Goal: Task Accomplishment & Management: Complete application form

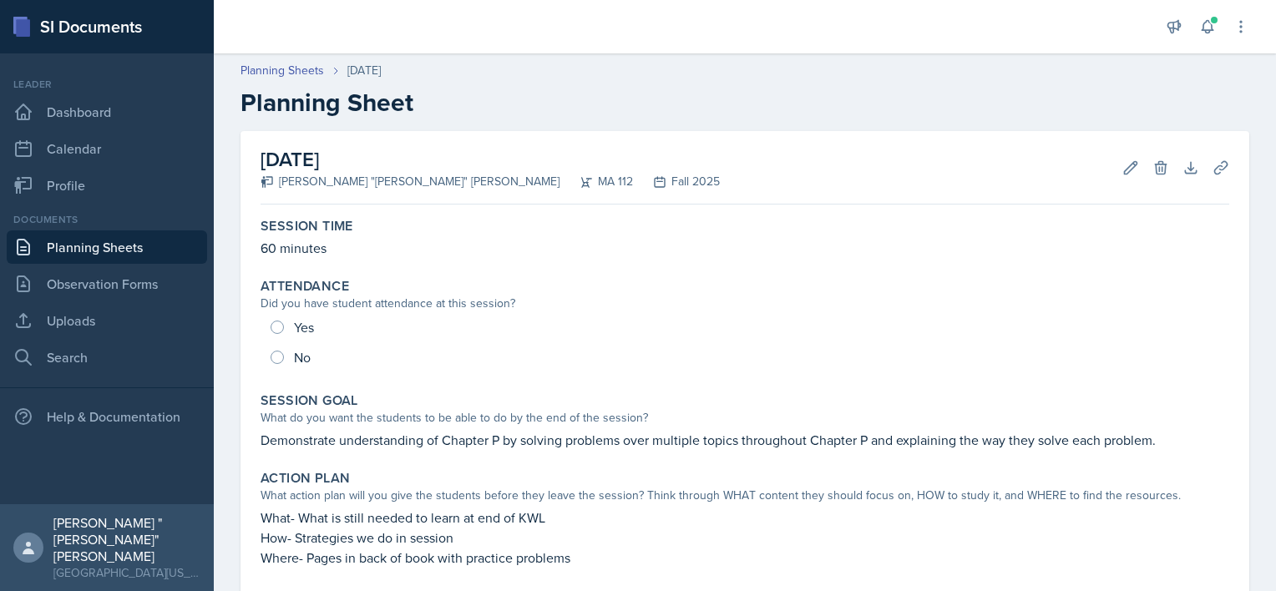
click at [87, 253] on link "Planning Sheets" at bounding box center [107, 246] width 200 height 33
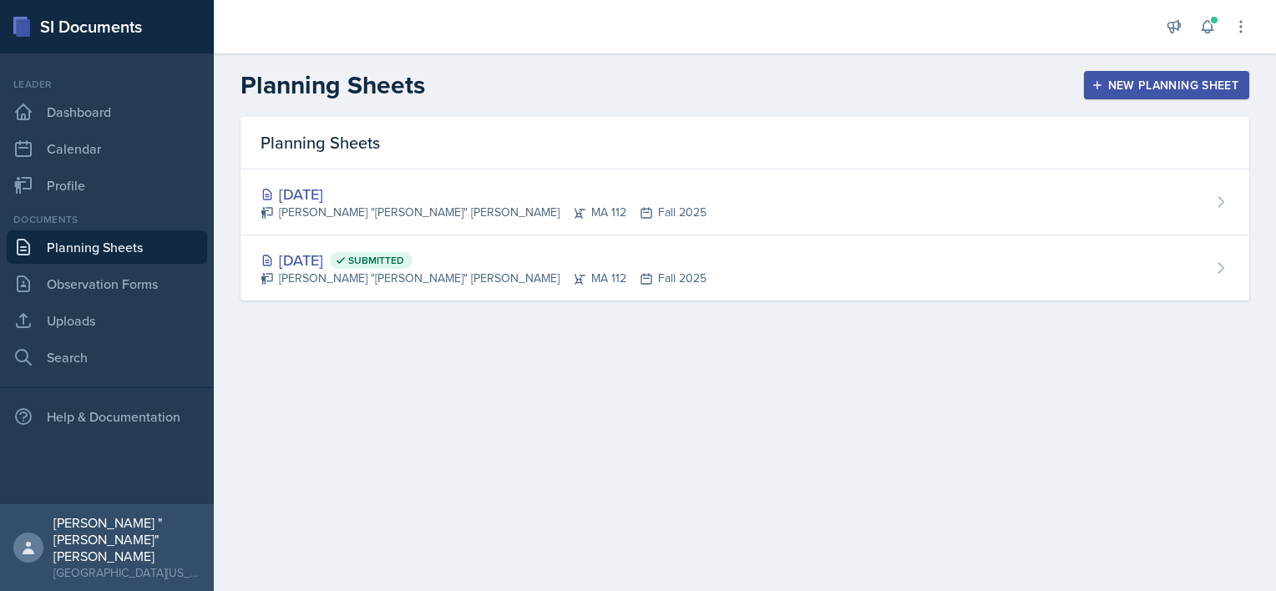
click at [1125, 80] on div "New Planning Sheet" at bounding box center [1166, 84] width 144 height 13
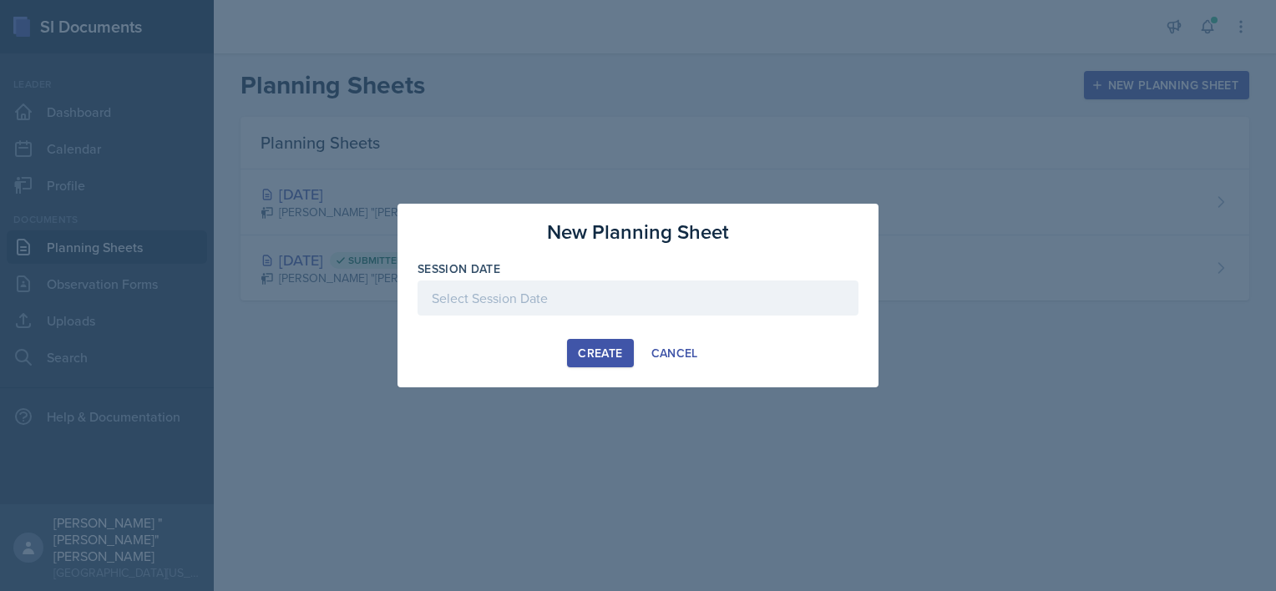
click at [553, 300] on div at bounding box center [637, 298] width 441 height 35
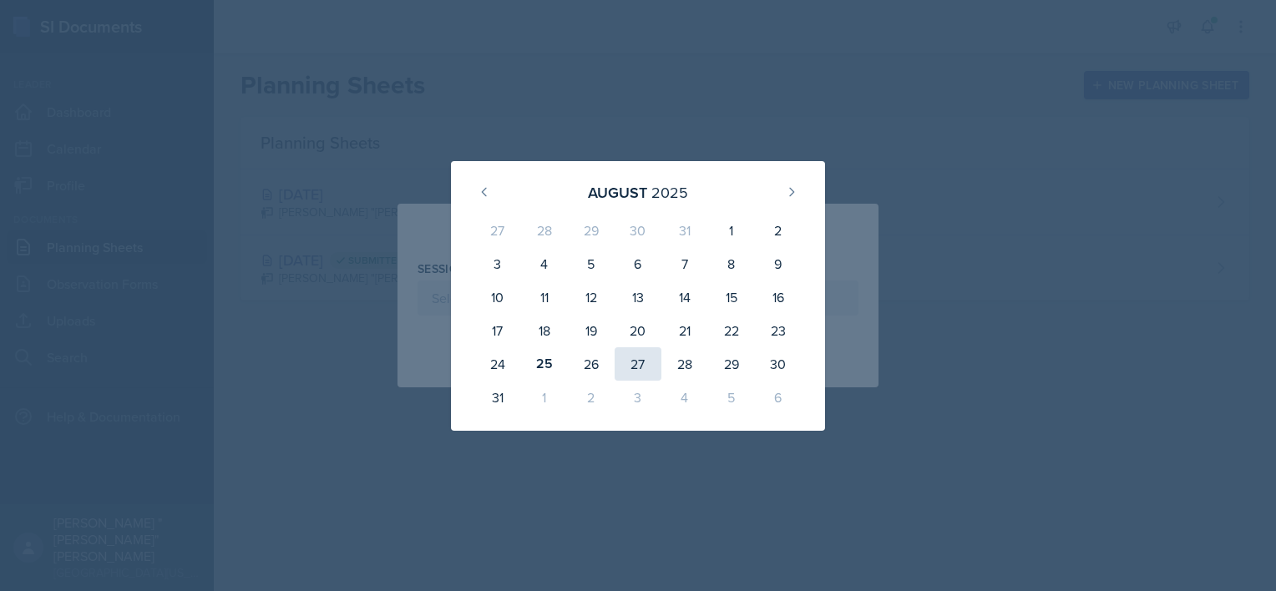
click at [643, 358] on div "27" at bounding box center [637, 363] width 47 height 33
type input "[DATE]"
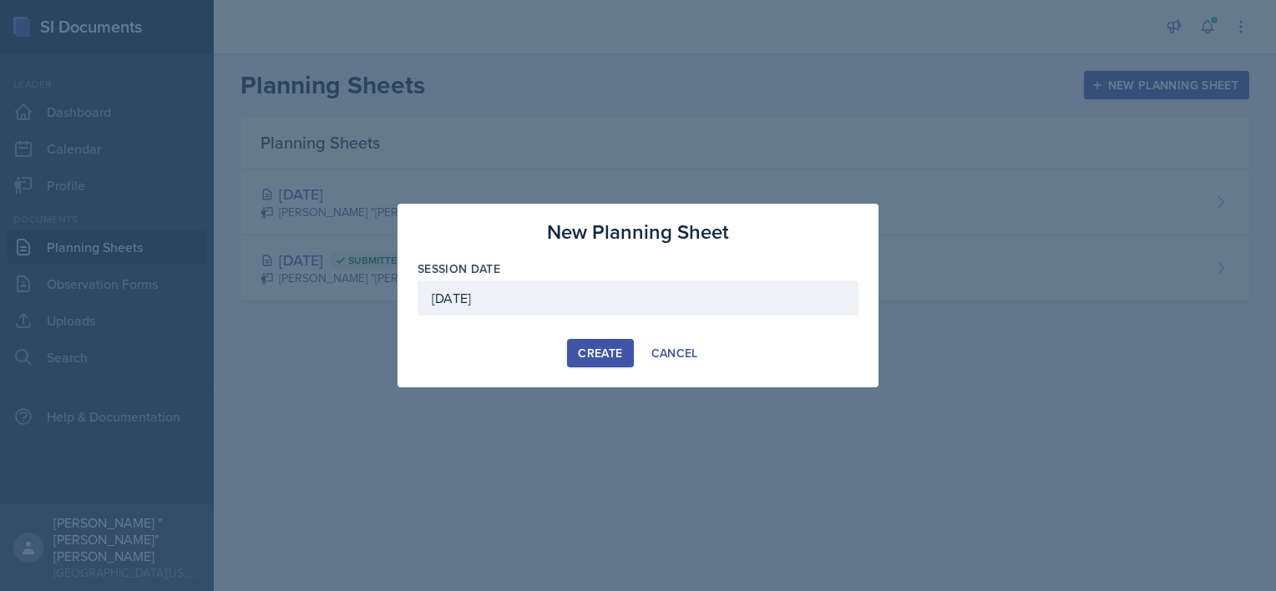
click at [586, 355] on div "Create" at bounding box center [600, 352] width 44 height 13
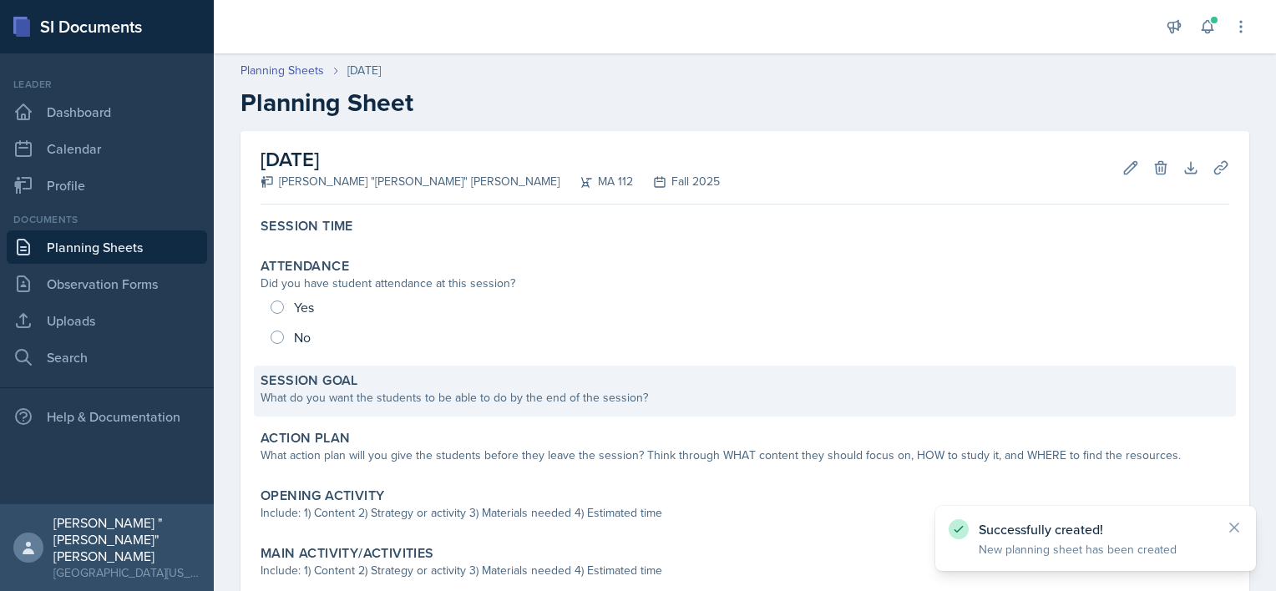
click at [425, 407] on div "Session Goal What do you want the students to be able to do by the end of the s…" at bounding box center [745, 391] width 982 height 51
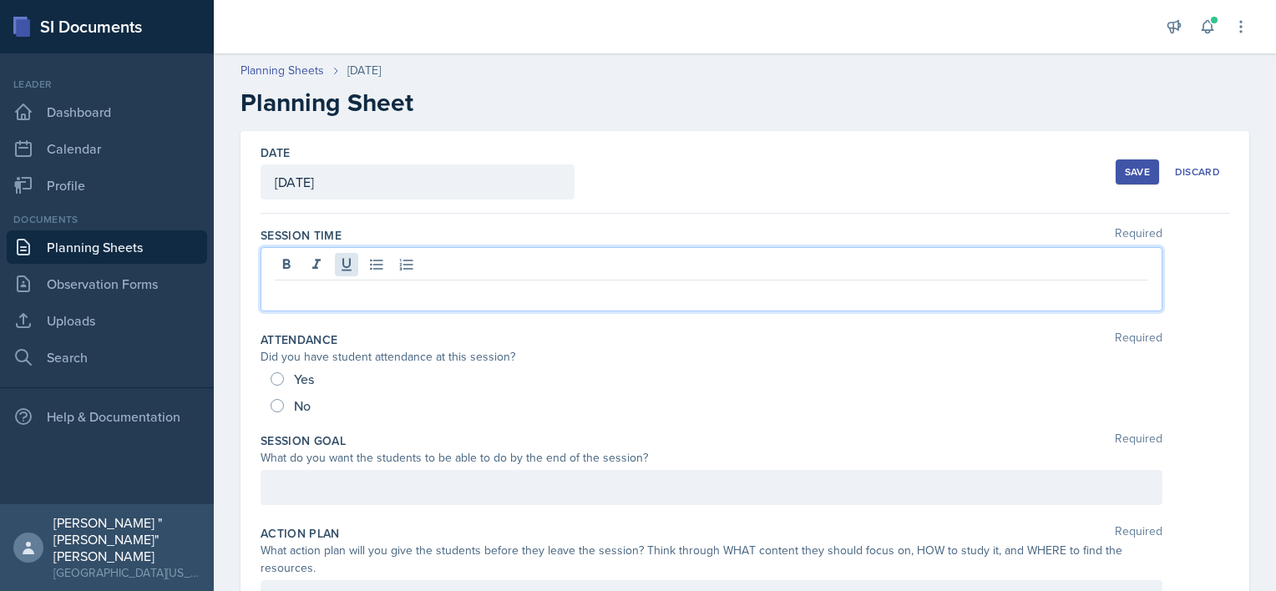
click at [347, 270] on div at bounding box center [711, 279] width 902 height 64
click at [377, 494] on div at bounding box center [711, 487] width 902 height 35
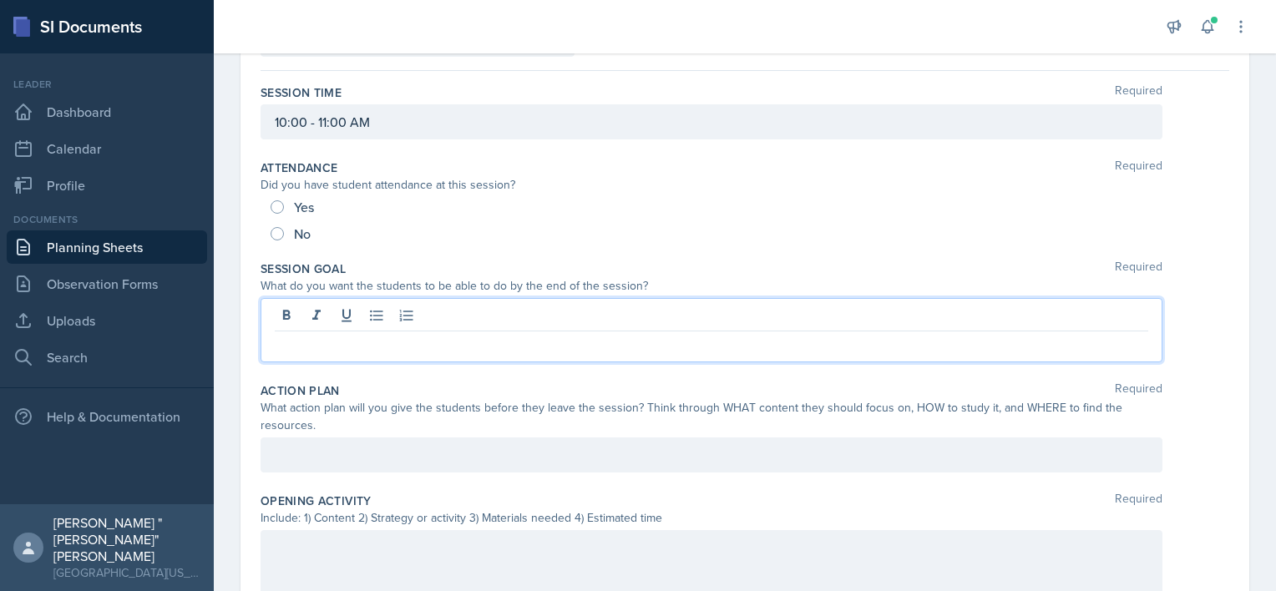
scroll to position [167, 0]
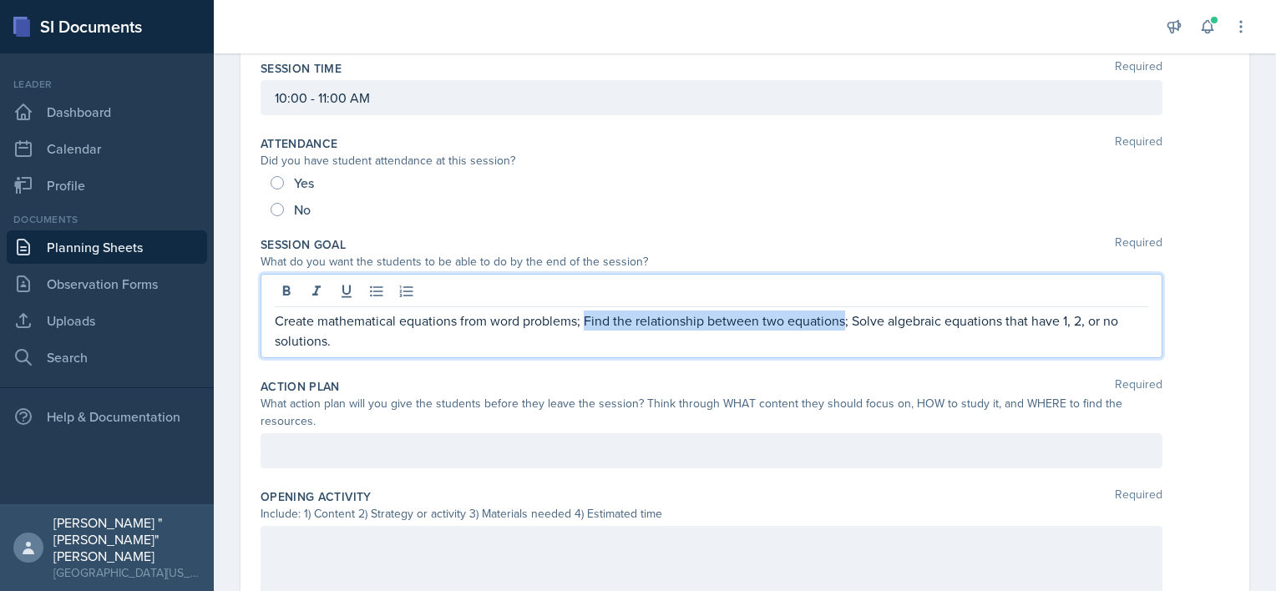
drag, startPoint x: 845, startPoint y: 321, endPoint x: 584, endPoint y: 324, distance: 261.3
click at [584, 324] on p "Create mathematical equations from word problems; Find the relationship between…" at bounding box center [711, 331] width 873 height 40
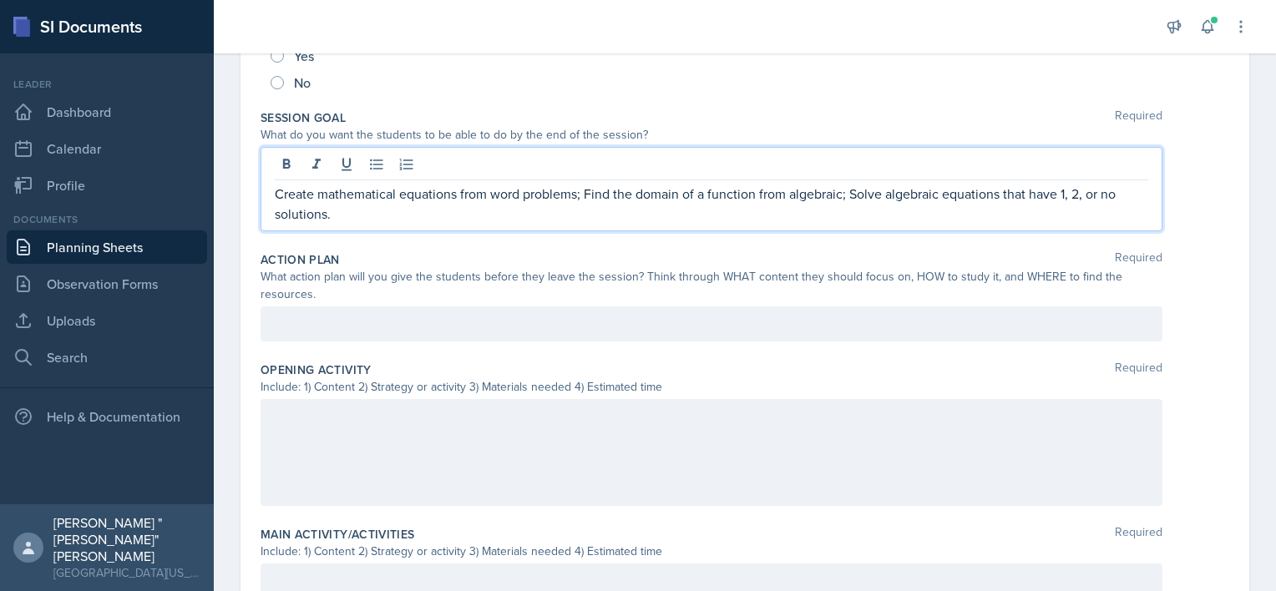
scroll to position [333, 0]
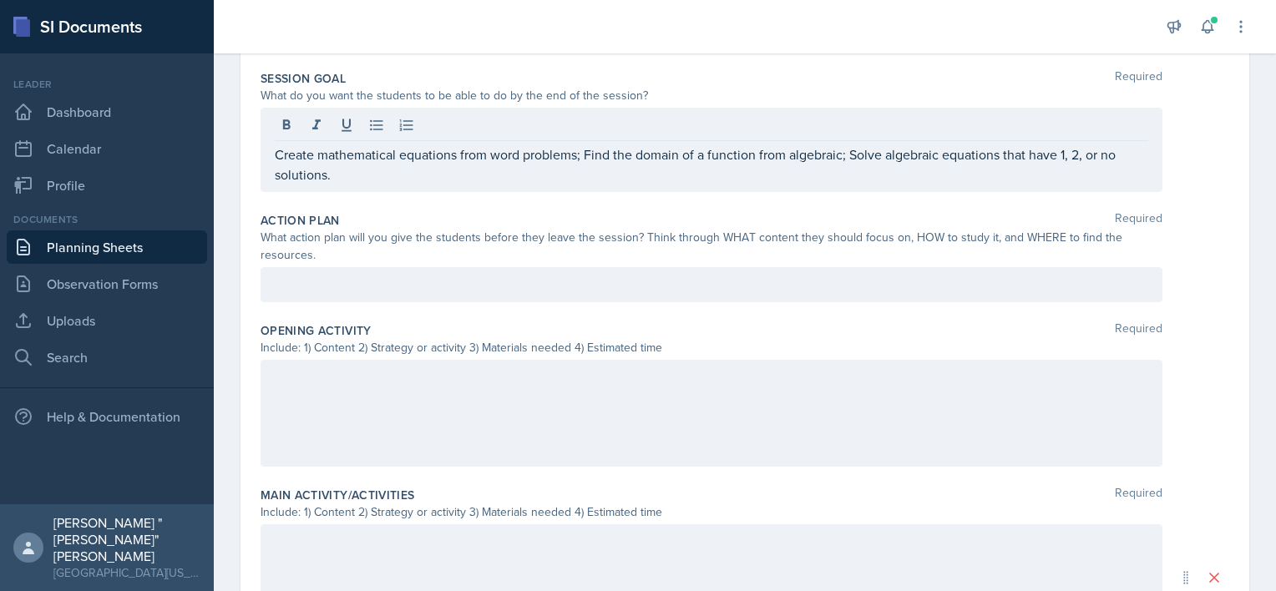
click at [402, 391] on div at bounding box center [711, 413] width 902 height 107
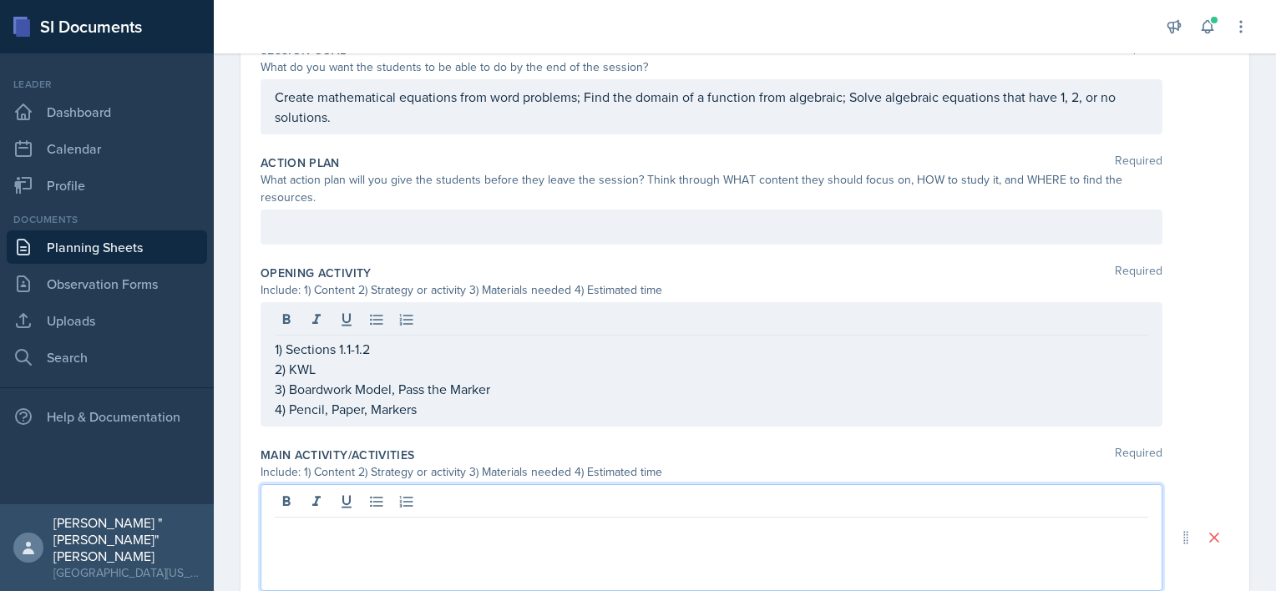
click at [369, 496] on div at bounding box center [711, 537] width 902 height 107
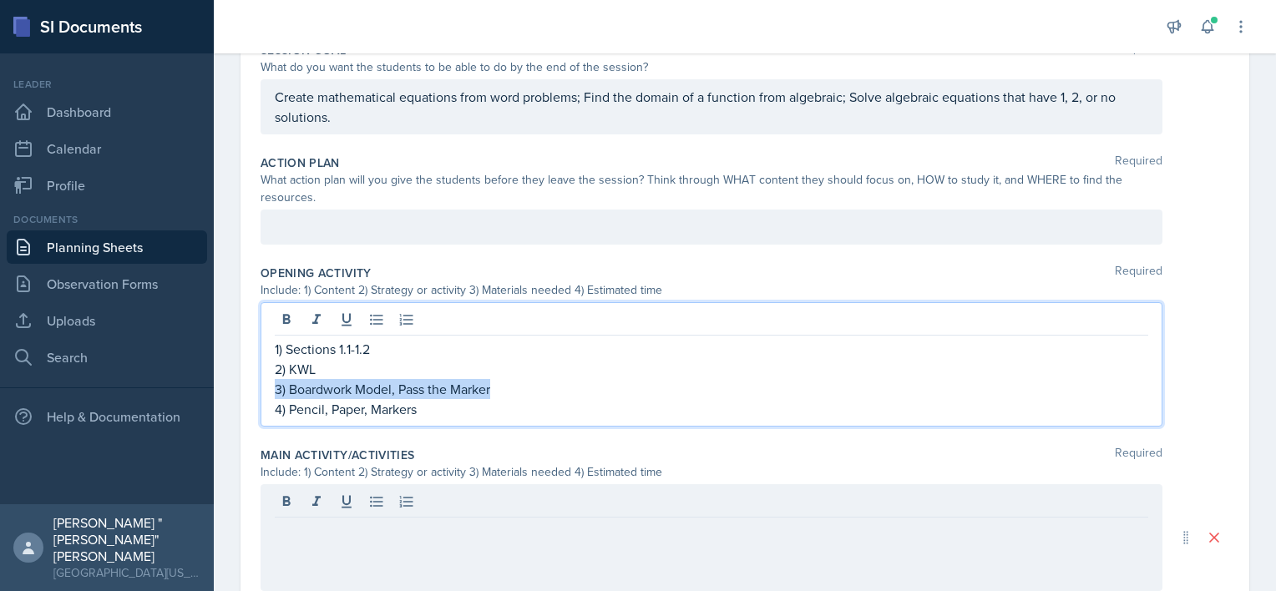
drag, startPoint x: 501, startPoint y: 371, endPoint x: 503, endPoint y: 382, distance: 11.1
click at [503, 382] on p "3) Boardwork Model, Pass the Marker" at bounding box center [711, 389] width 873 height 20
drag, startPoint x: 285, startPoint y: 387, endPoint x: 493, endPoint y: 385, distance: 208.7
click at [493, 385] on p "3) Boardwork Model, Pass the Marker" at bounding box center [711, 389] width 873 height 20
copy p "Boardwork Model, Pass the Marker"
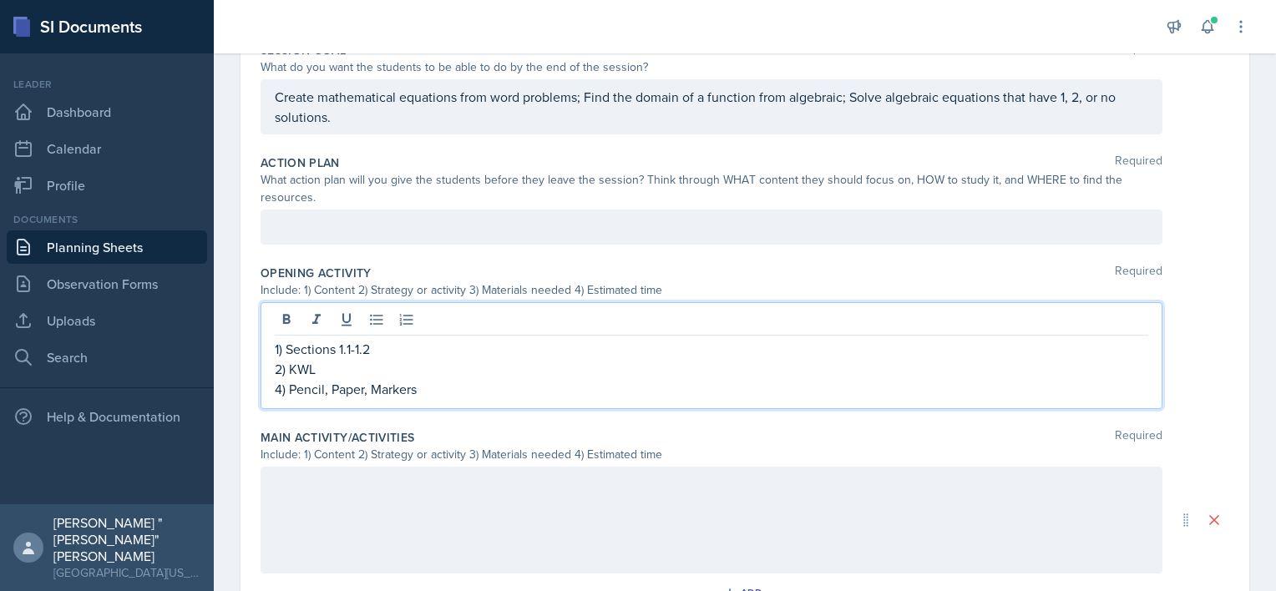
click at [281, 390] on p "4) Pencil, Paper, Markers" at bounding box center [711, 389] width 873 height 20
click at [432, 387] on p "3) Pencil, Paper, Markers" at bounding box center [711, 389] width 873 height 20
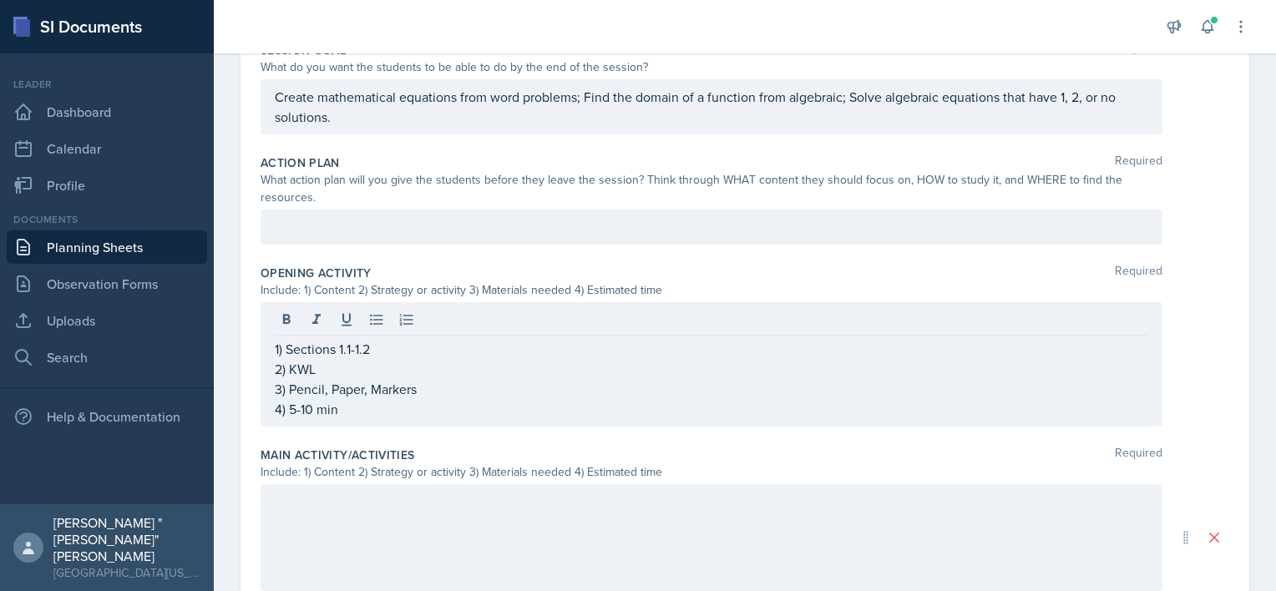
click at [417, 511] on div at bounding box center [711, 537] width 902 height 107
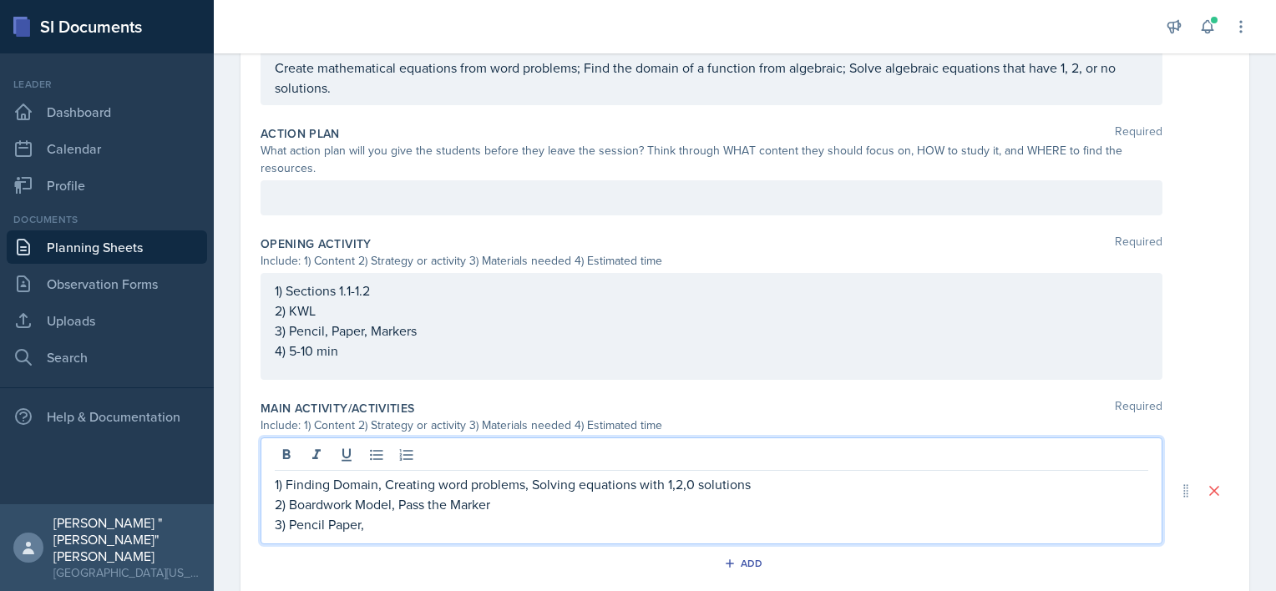
drag, startPoint x: 322, startPoint y: 527, endPoint x: 362, endPoint y: 536, distance: 41.1
click at [362, 536] on div "1) Finding Domain, Creating word problems, Solving equations with 1,2,0 solutio…" at bounding box center [711, 490] width 902 height 107
click at [325, 522] on p "3) Pencil Paper," at bounding box center [711, 524] width 873 height 20
click at [401, 518] on p "3) Pencil, Paper," at bounding box center [711, 524] width 873 height 20
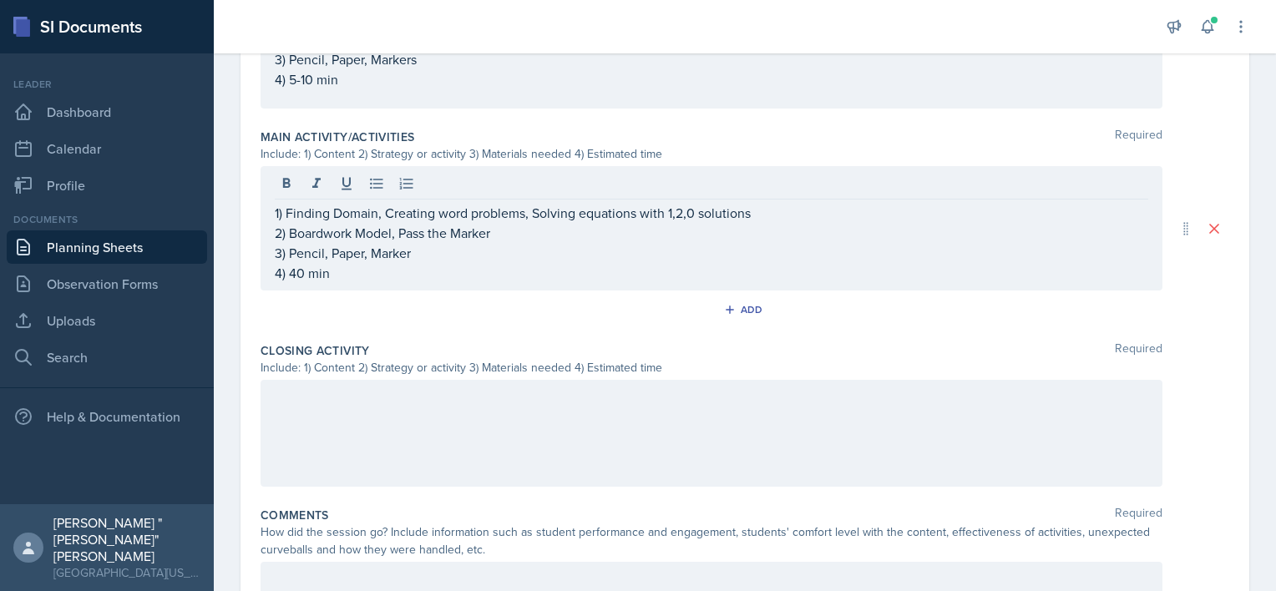
click at [367, 419] on div at bounding box center [711, 433] width 902 height 107
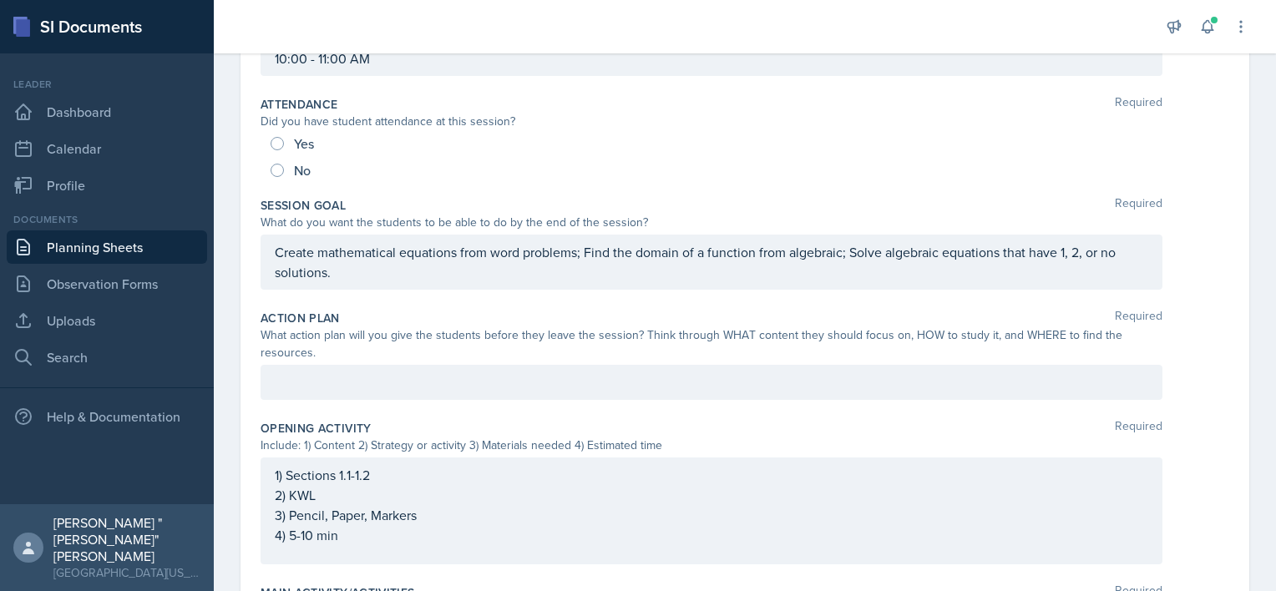
scroll to position [205, 0]
click at [325, 498] on p "2) KWL" at bounding box center [711, 496] width 873 height 20
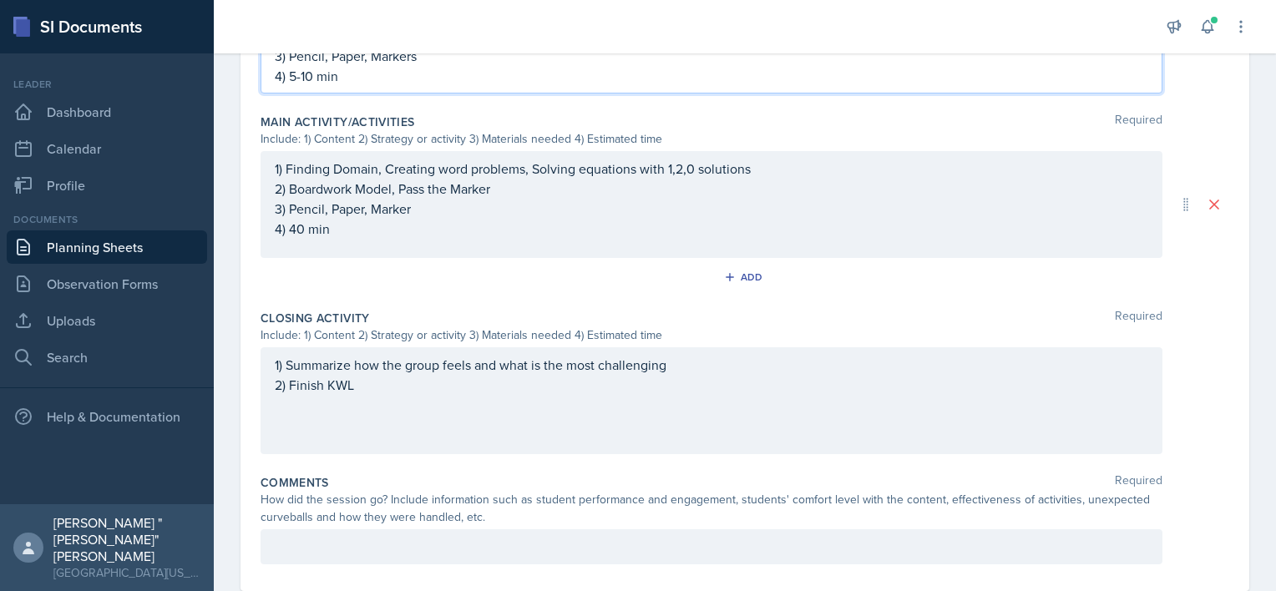
scroll to position [695, 0]
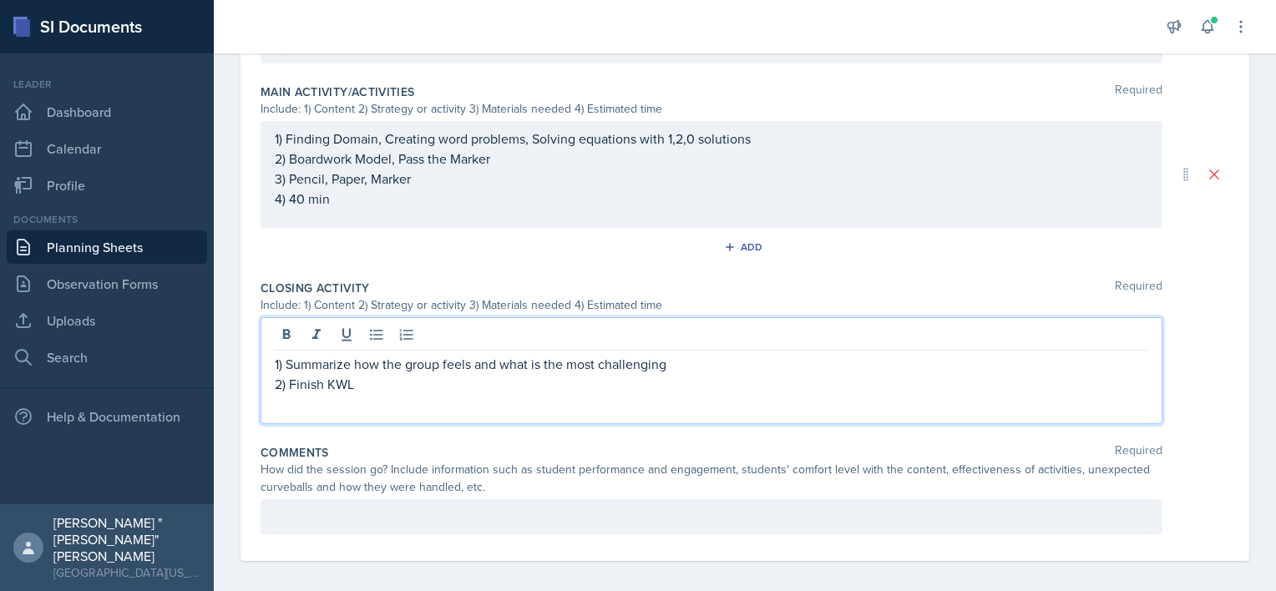
click at [396, 384] on p "2) Finish KWL" at bounding box center [711, 384] width 873 height 20
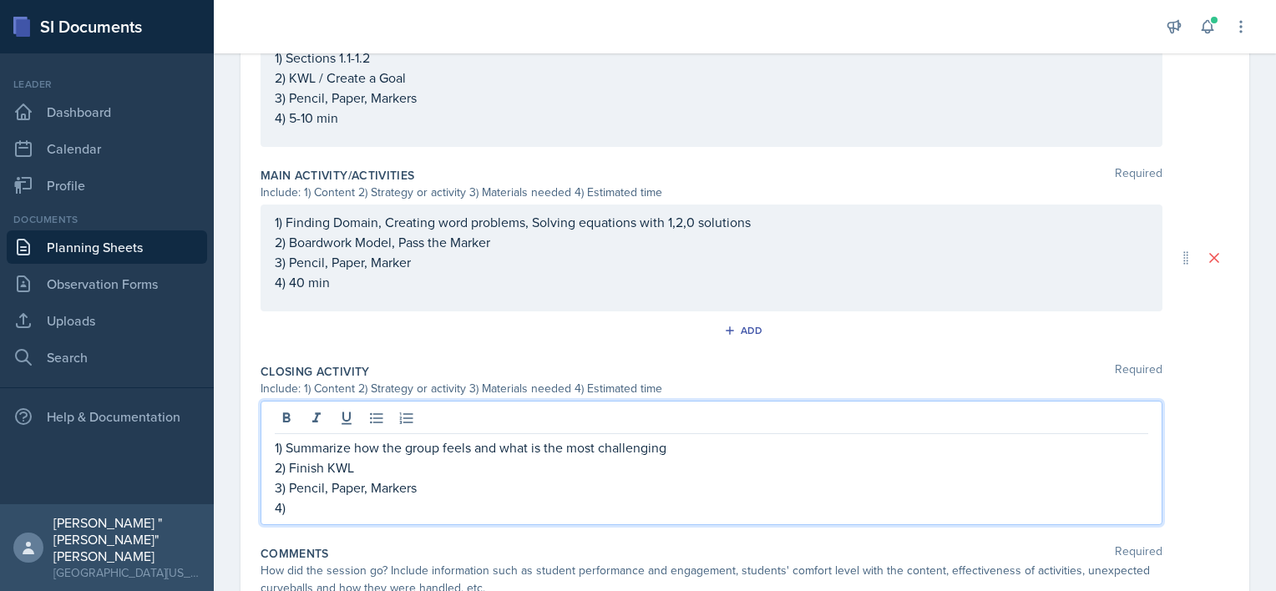
scroll to position [617, 0]
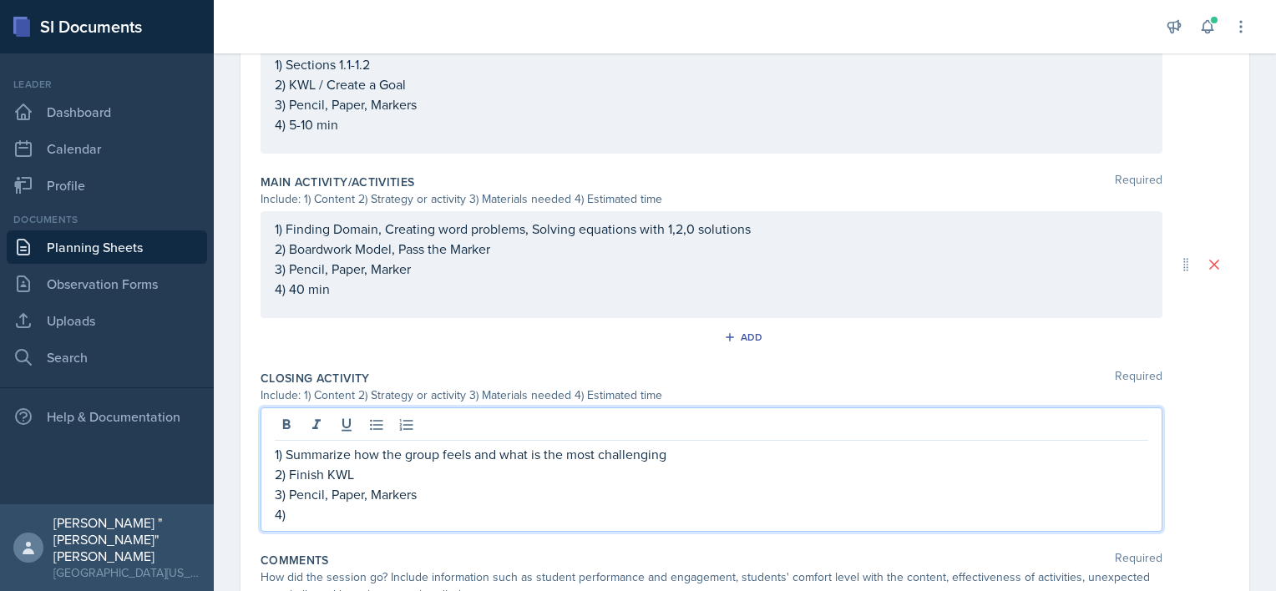
click at [301, 125] on p "4) 5-10 min" at bounding box center [711, 124] width 873 height 20
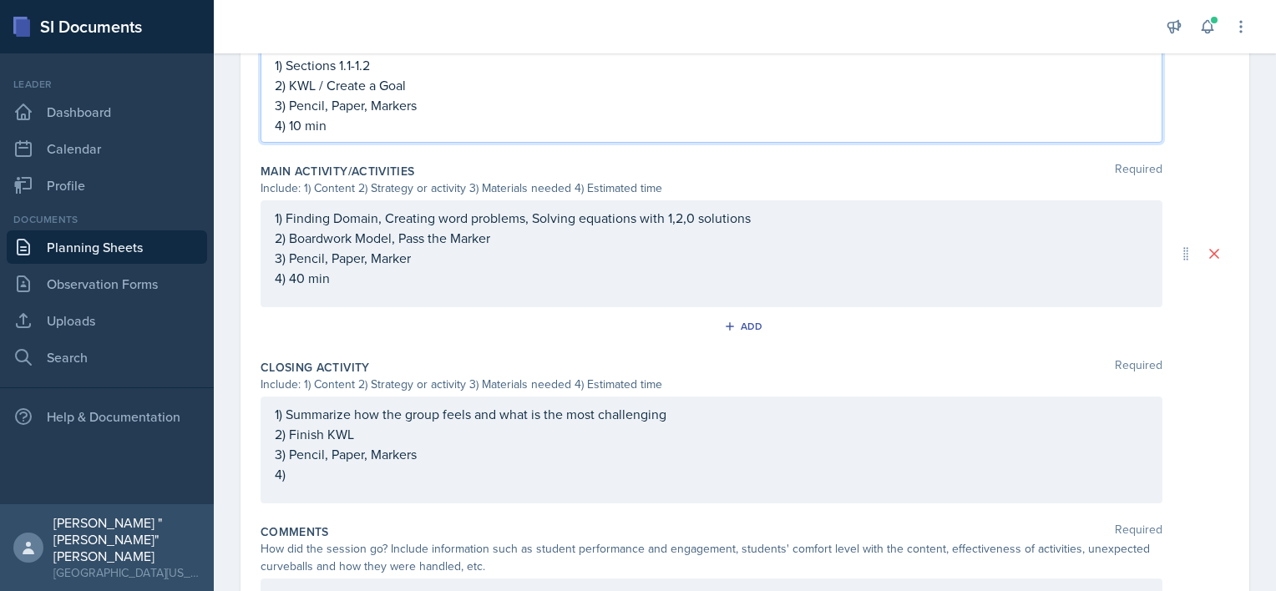
click at [338, 471] on div "1) Summarize how the group feels and what is the most challenging 2) Finish KWL…" at bounding box center [711, 444] width 873 height 80
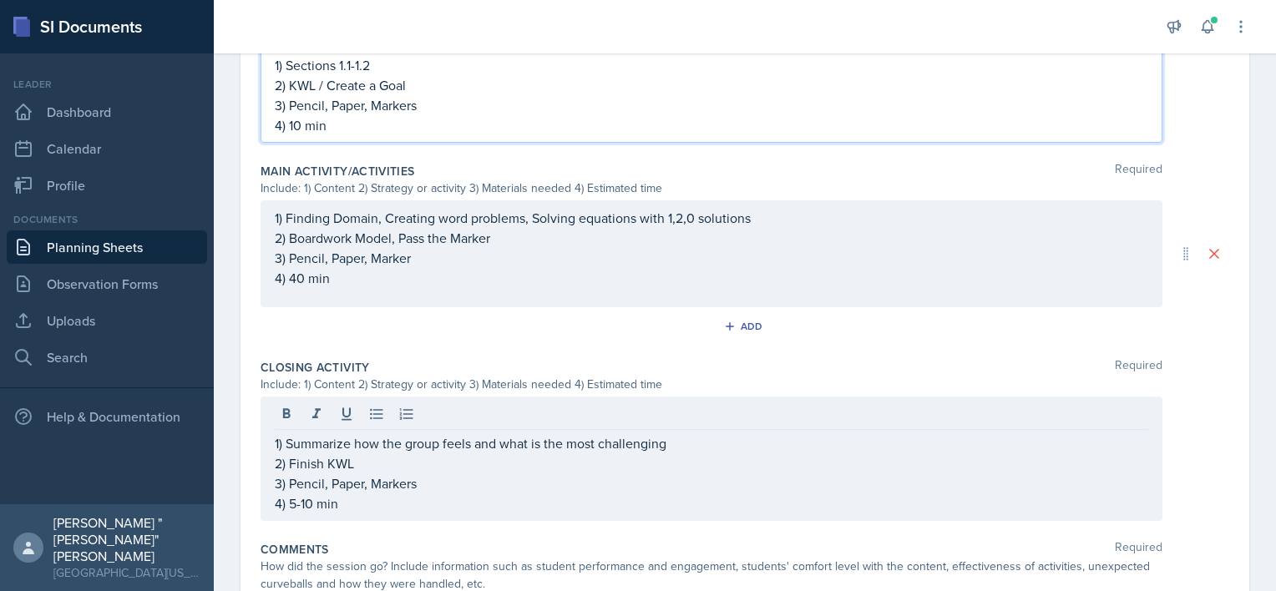
click at [437, 75] on p "2) KWL / Create a Goal" at bounding box center [711, 85] width 873 height 20
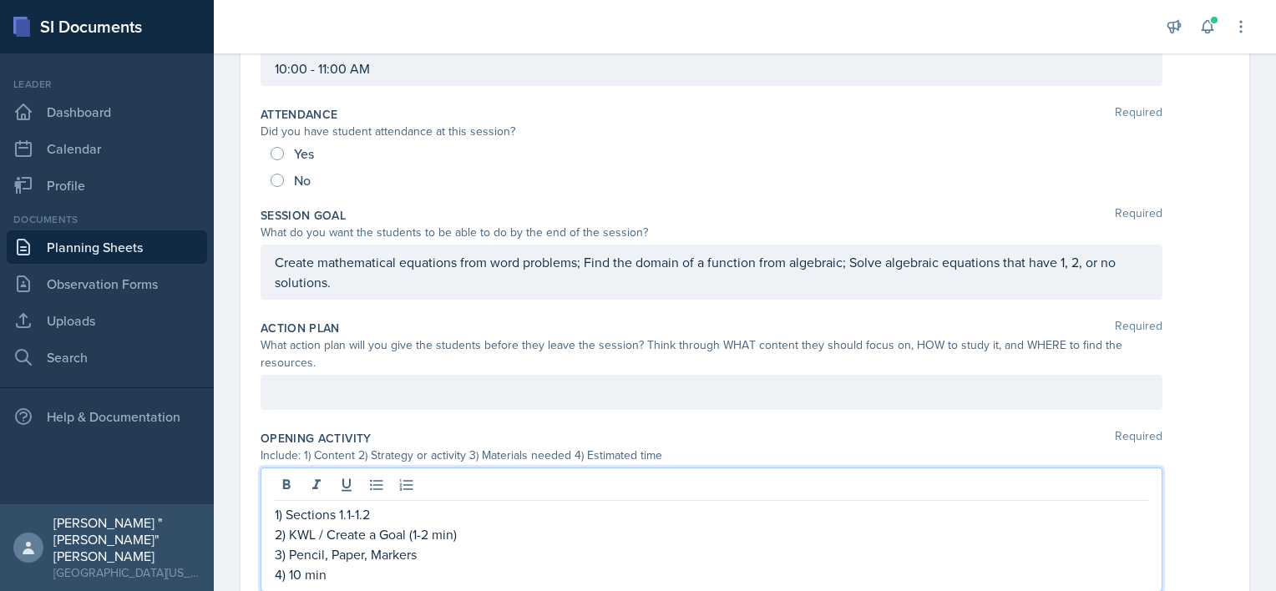
scroll to position [0, 0]
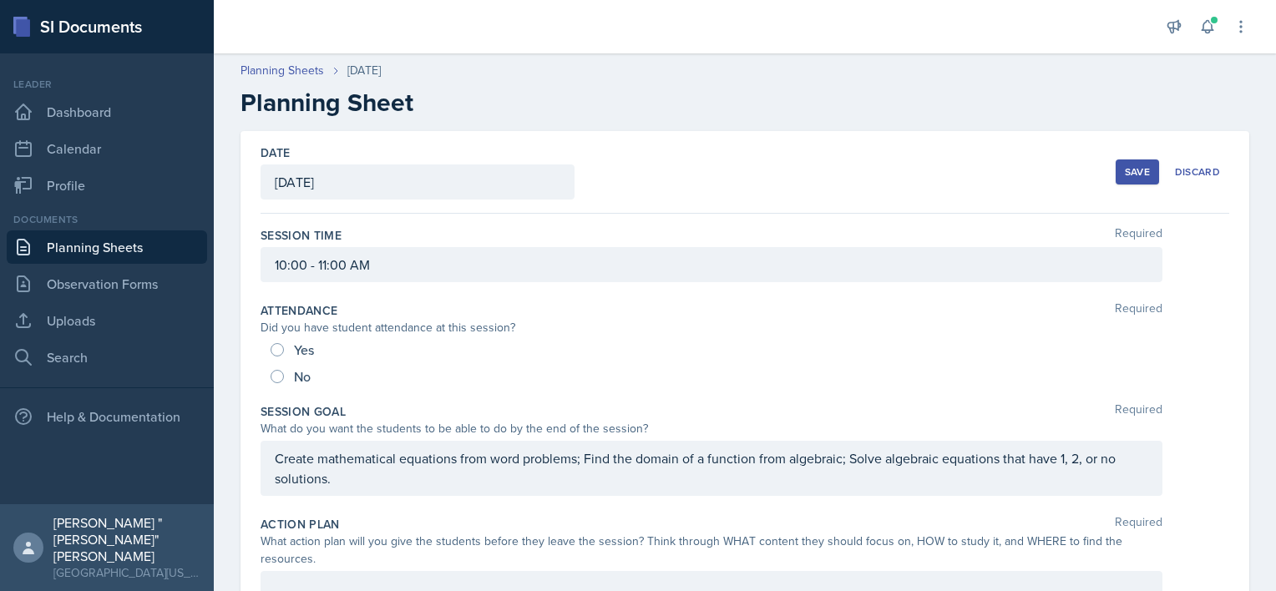
click at [1125, 177] on div "Save" at bounding box center [1137, 171] width 25 height 13
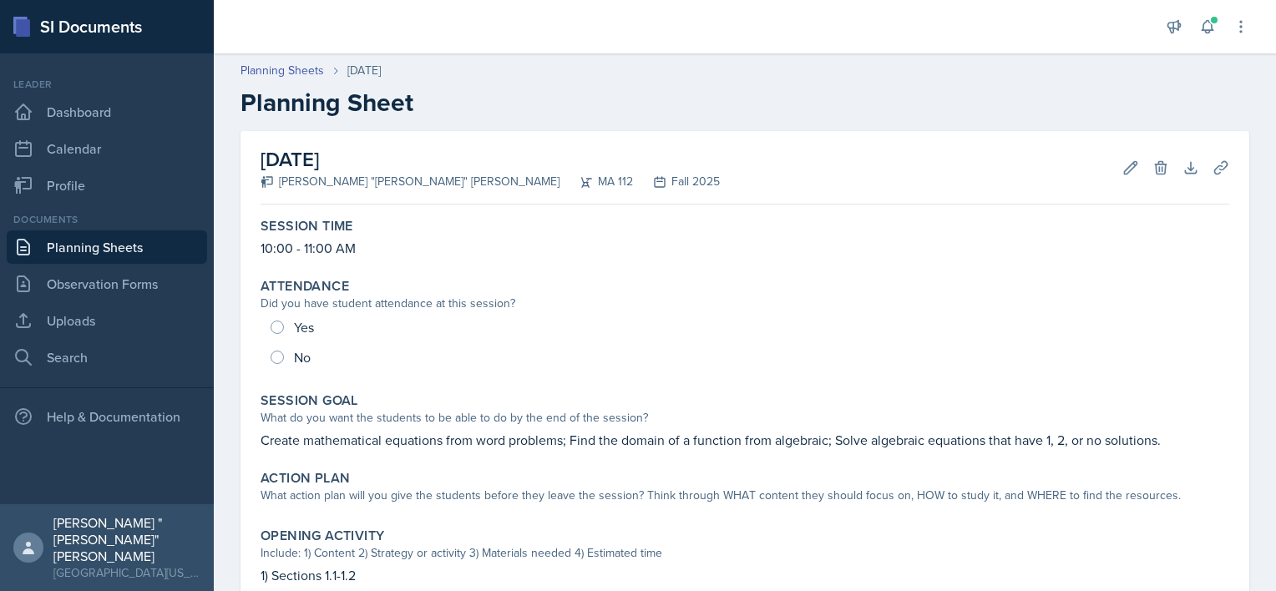
click at [132, 239] on link "Planning Sheets" at bounding box center [107, 246] width 200 height 33
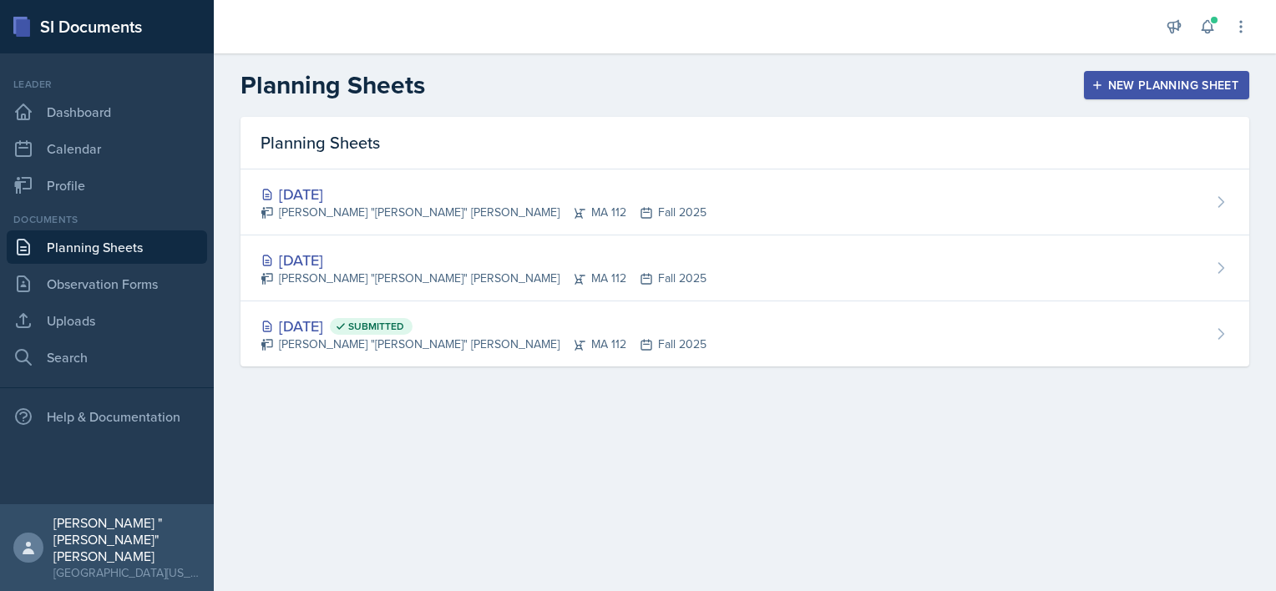
click at [1097, 87] on icon "button" at bounding box center [1097, 85] width 8 height 8
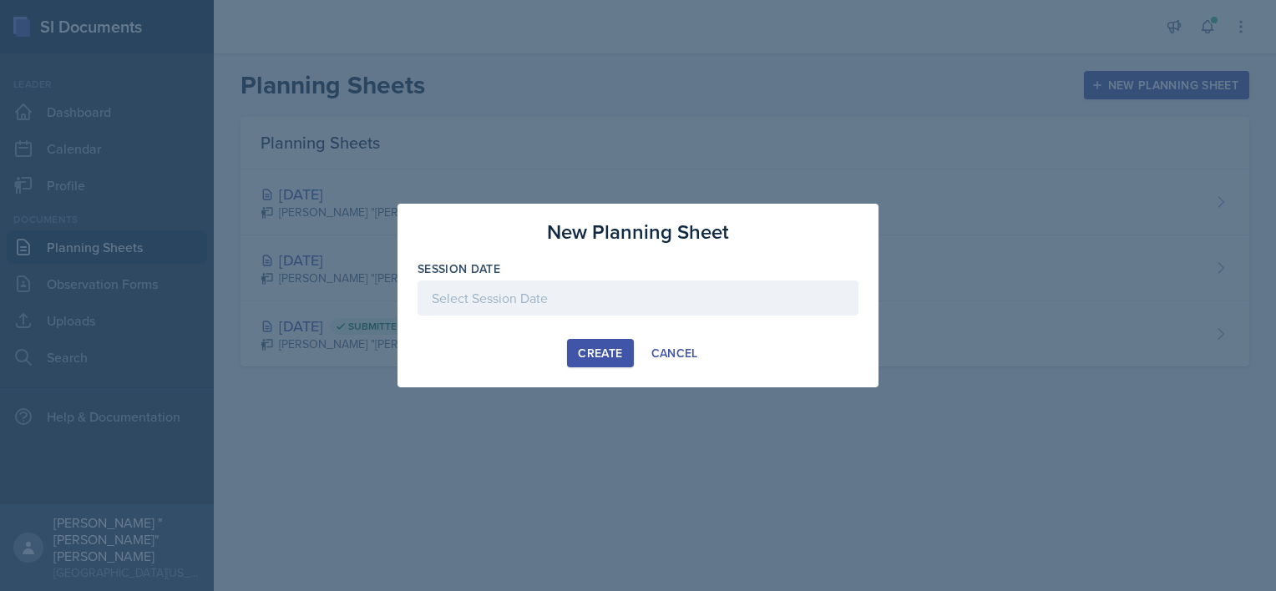
click at [648, 294] on div at bounding box center [637, 298] width 441 height 35
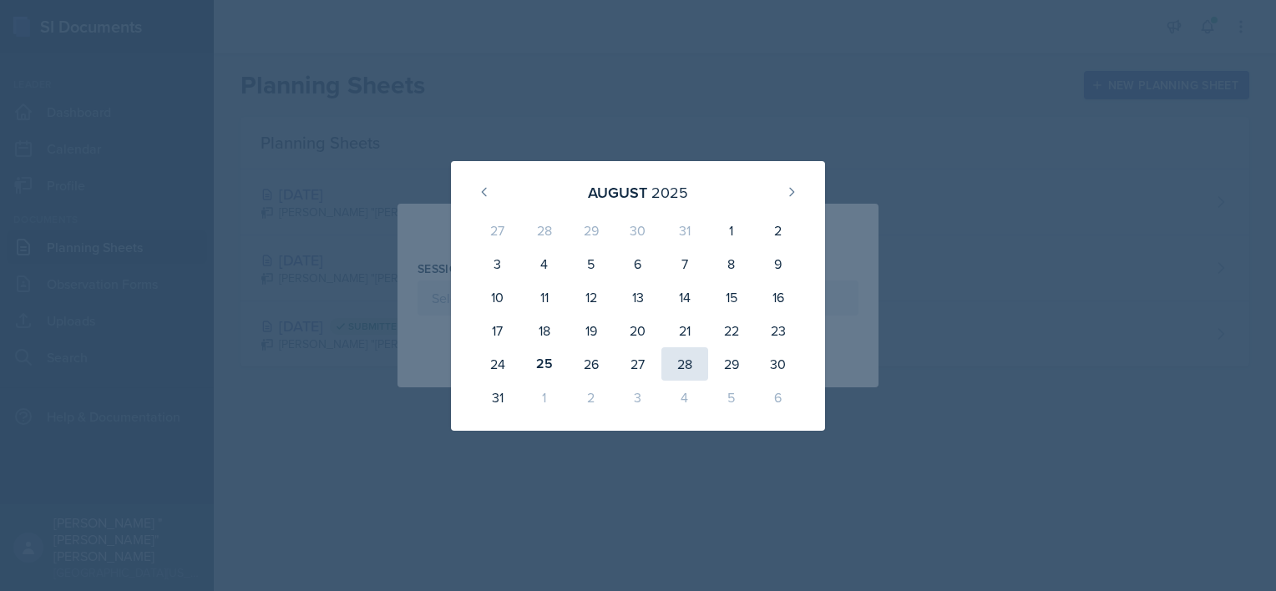
click at [685, 366] on div "28" at bounding box center [684, 363] width 47 height 33
type input "[DATE]"
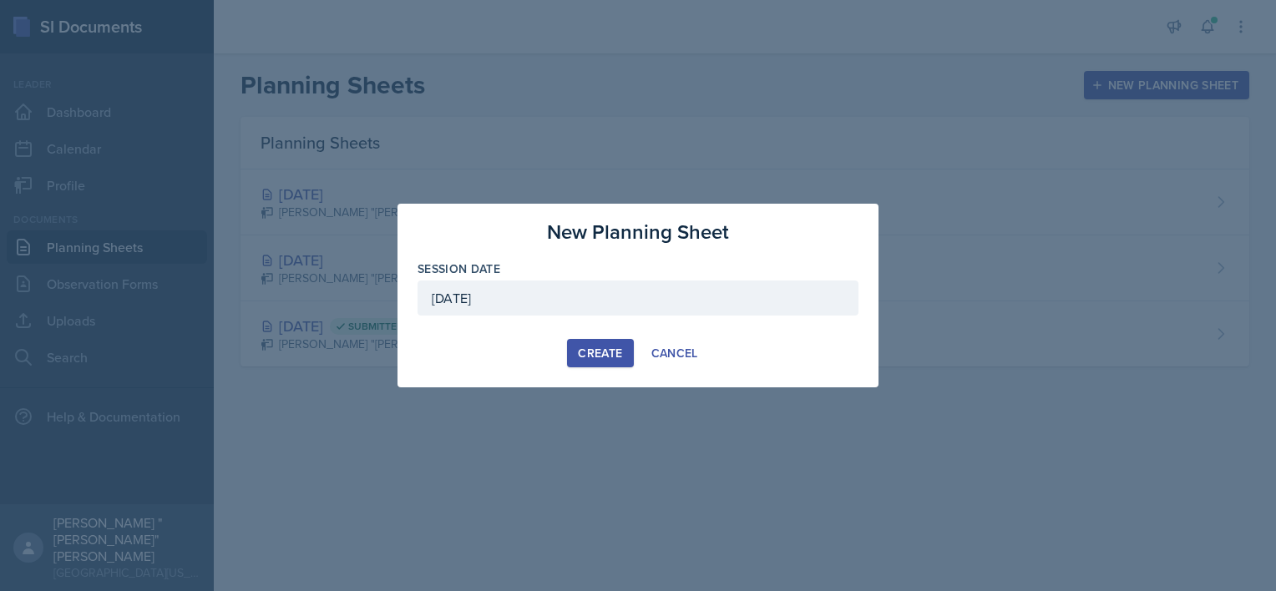
click at [590, 347] on div "Create" at bounding box center [600, 352] width 44 height 13
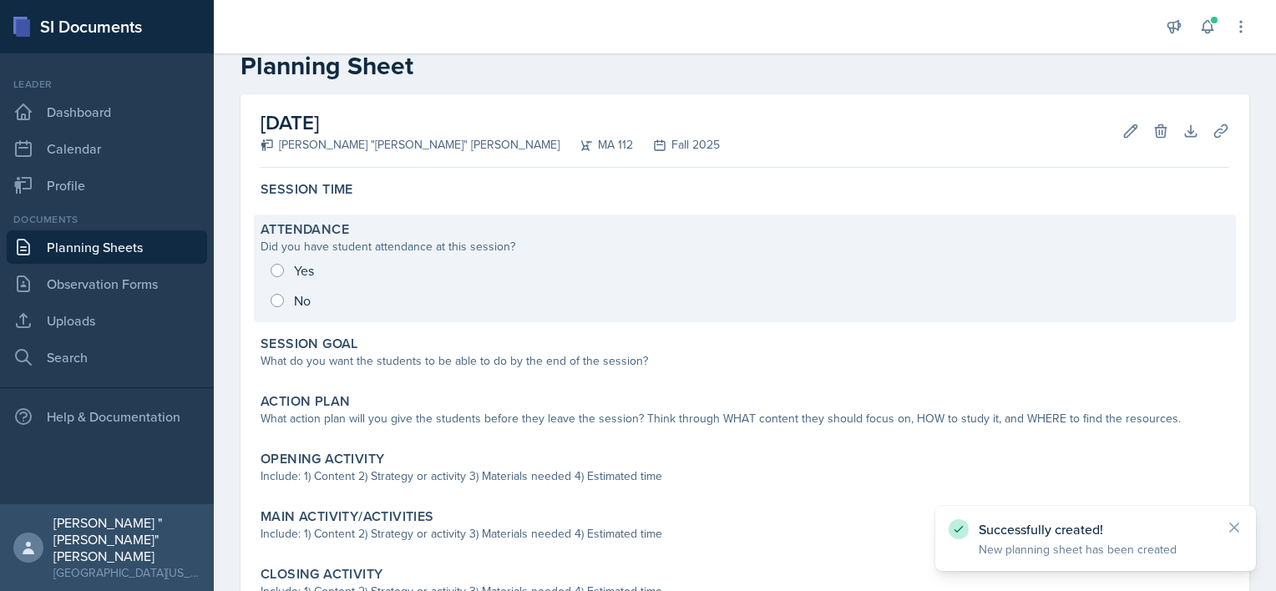
scroll to position [38, 0]
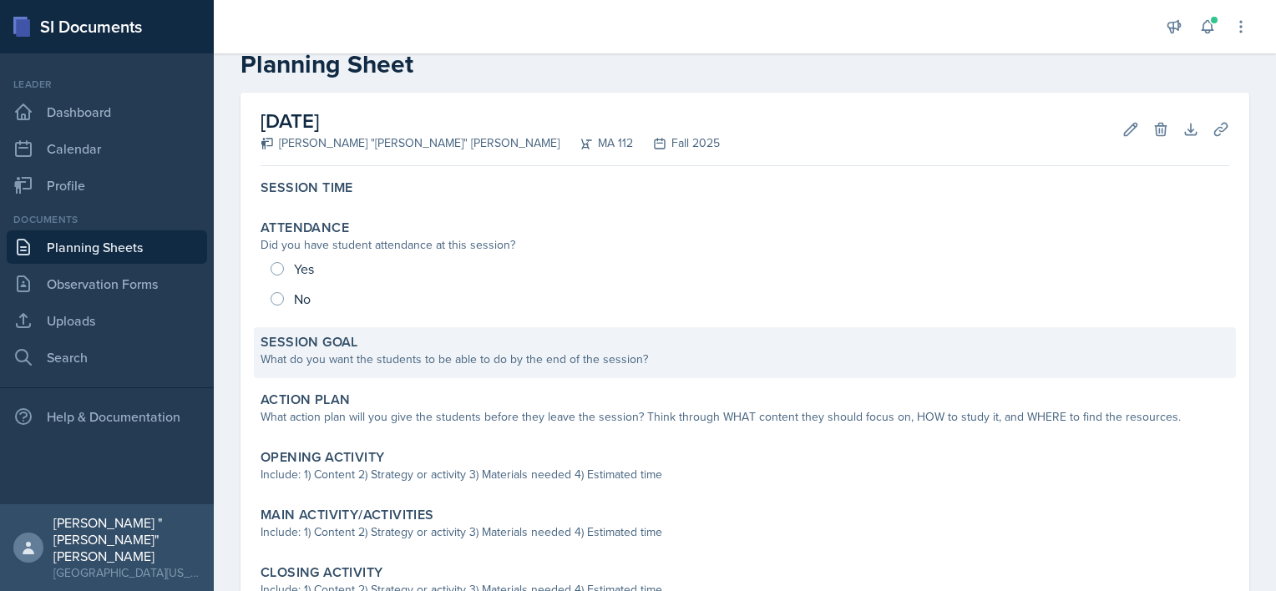
click at [387, 356] on div "What do you want the students to be able to do by the end of the session?" at bounding box center [744, 360] width 968 height 18
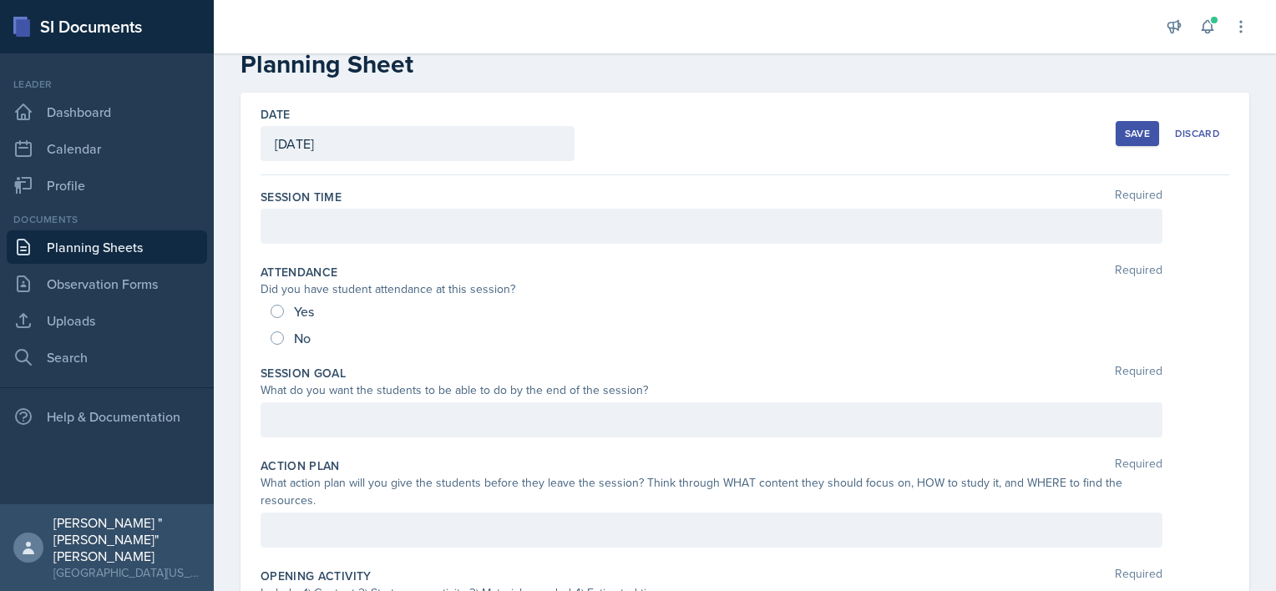
click at [432, 234] on div at bounding box center [711, 226] width 902 height 35
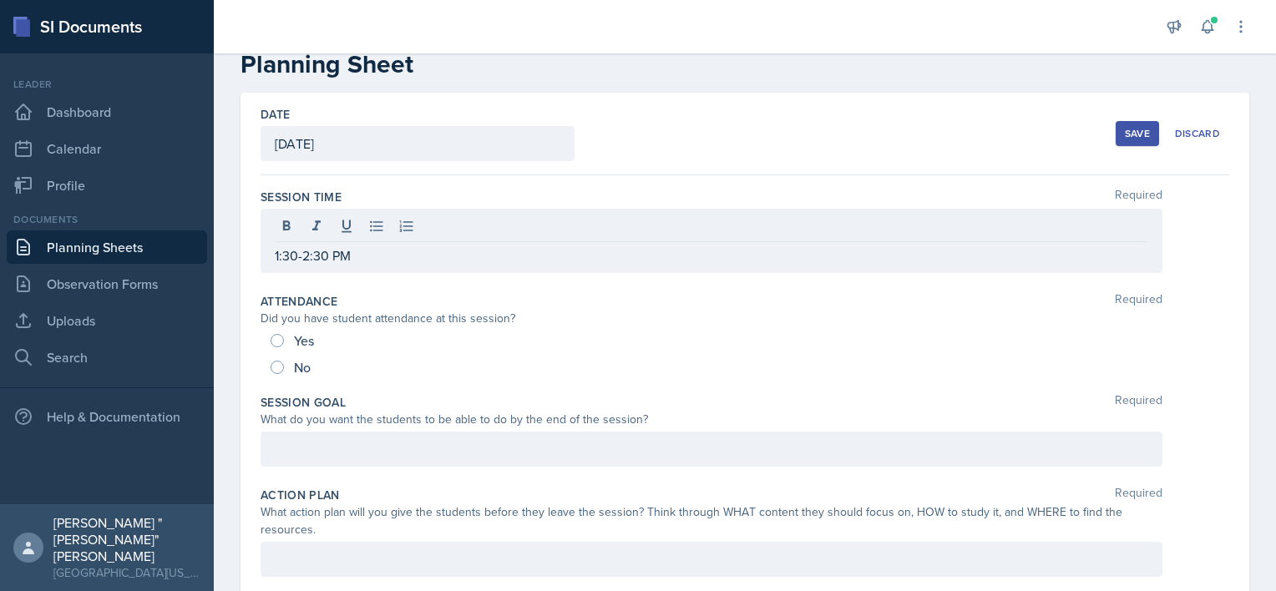
click at [183, 237] on link "Planning Sheets" at bounding box center [107, 246] width 200 height 33
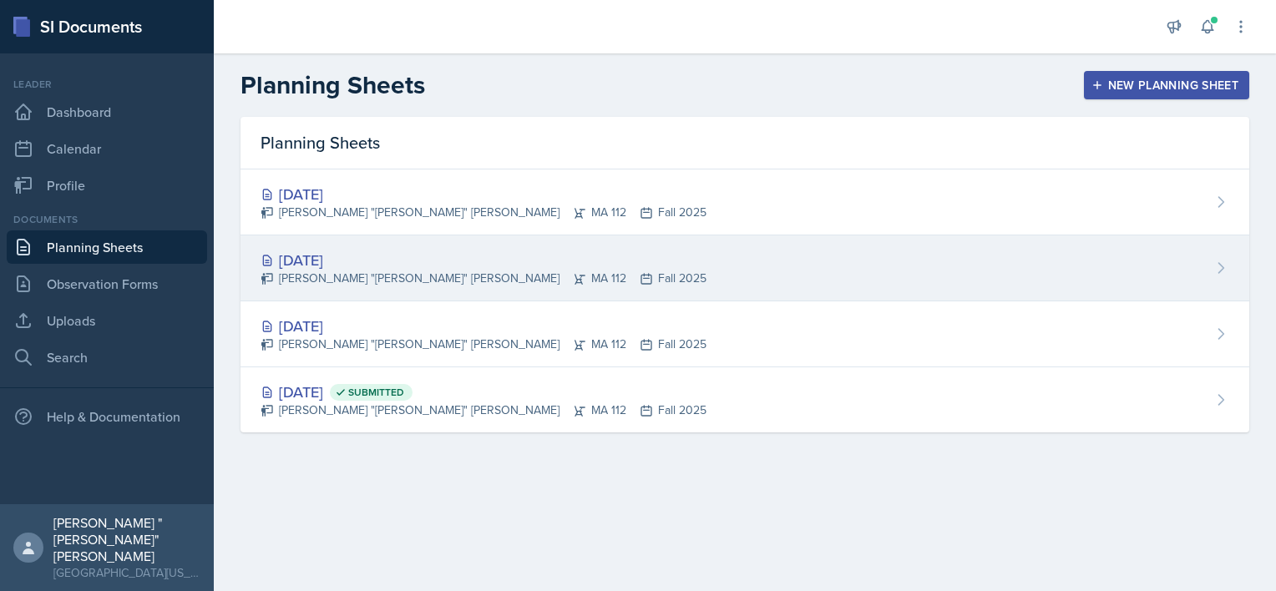
click at [392, 264] on div "[DATE]" at bounding box center [483, 260] width 446 height 23
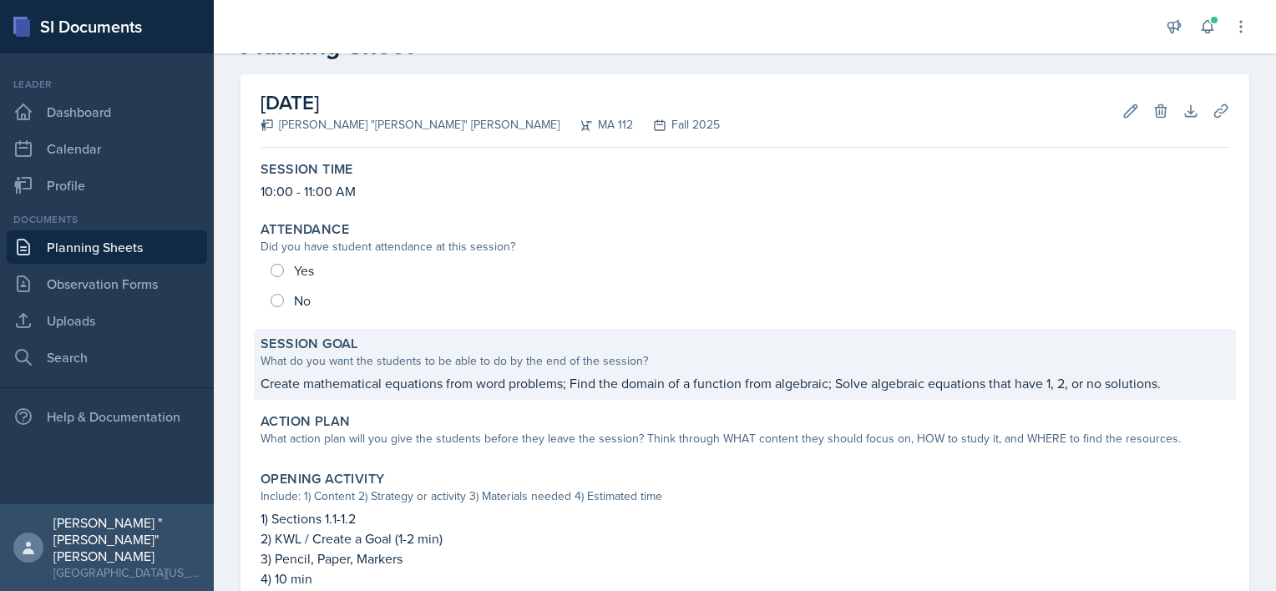
scroll to position [83, 0]
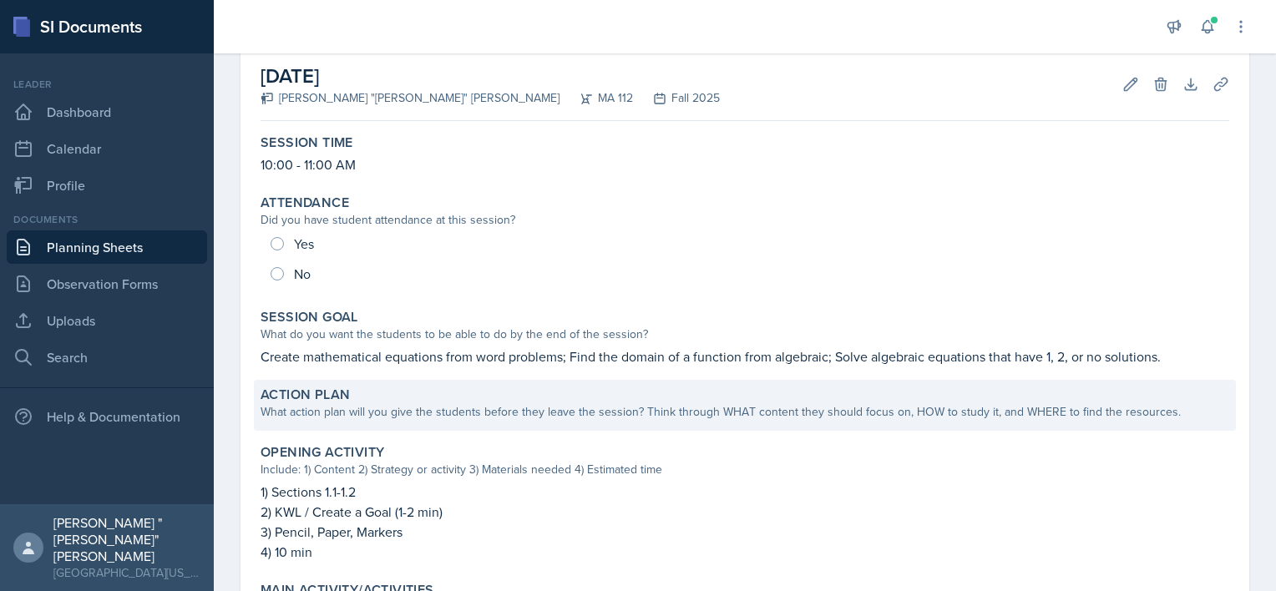
click at [488, 414] on div "What action plan will you give the students before they leave the session? Thin…" at bounding box center [744, 412] width 968 height 18
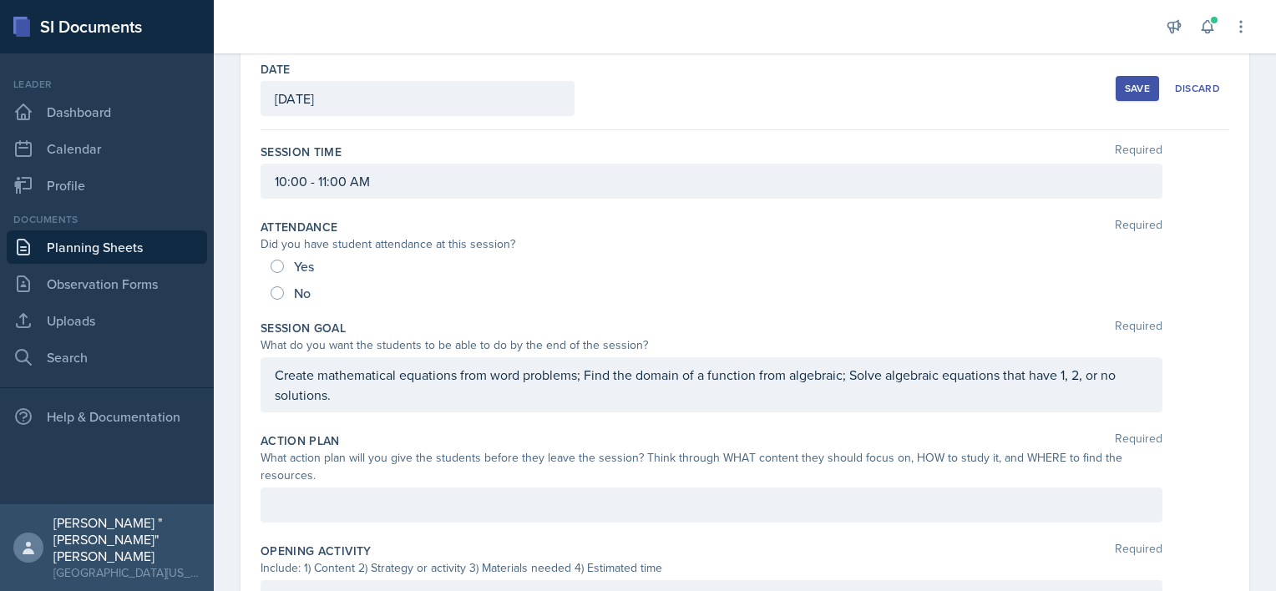
scroll to position [78, 0]
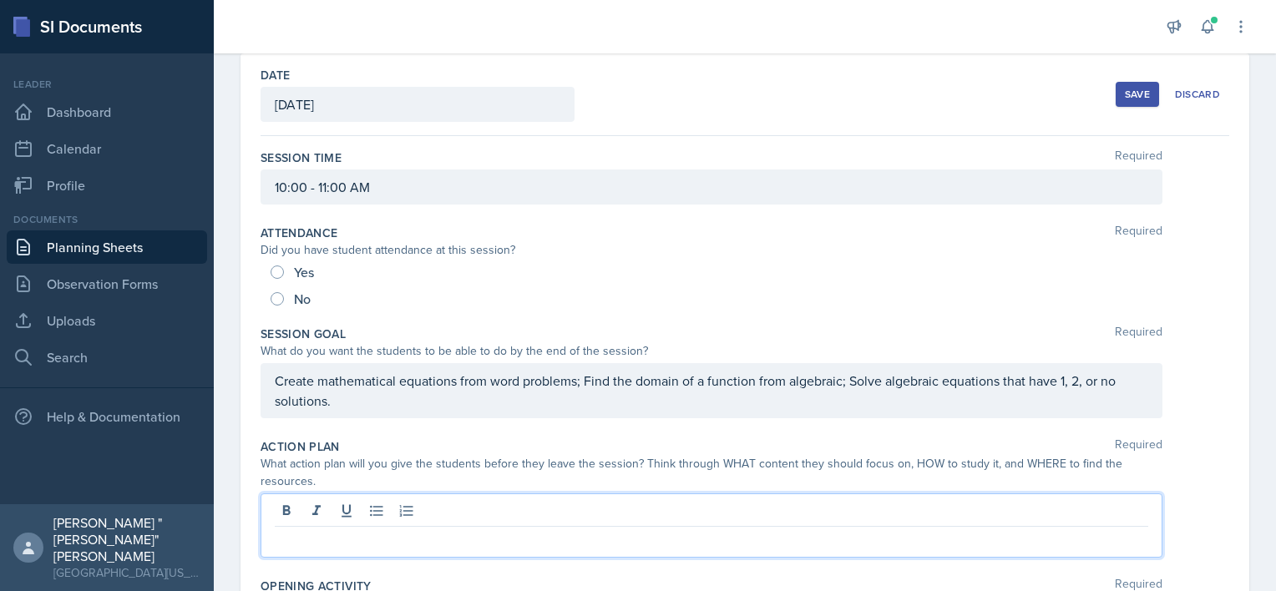
click at [391, 508] on div at bounding box center [711, 525] width 902 height 64
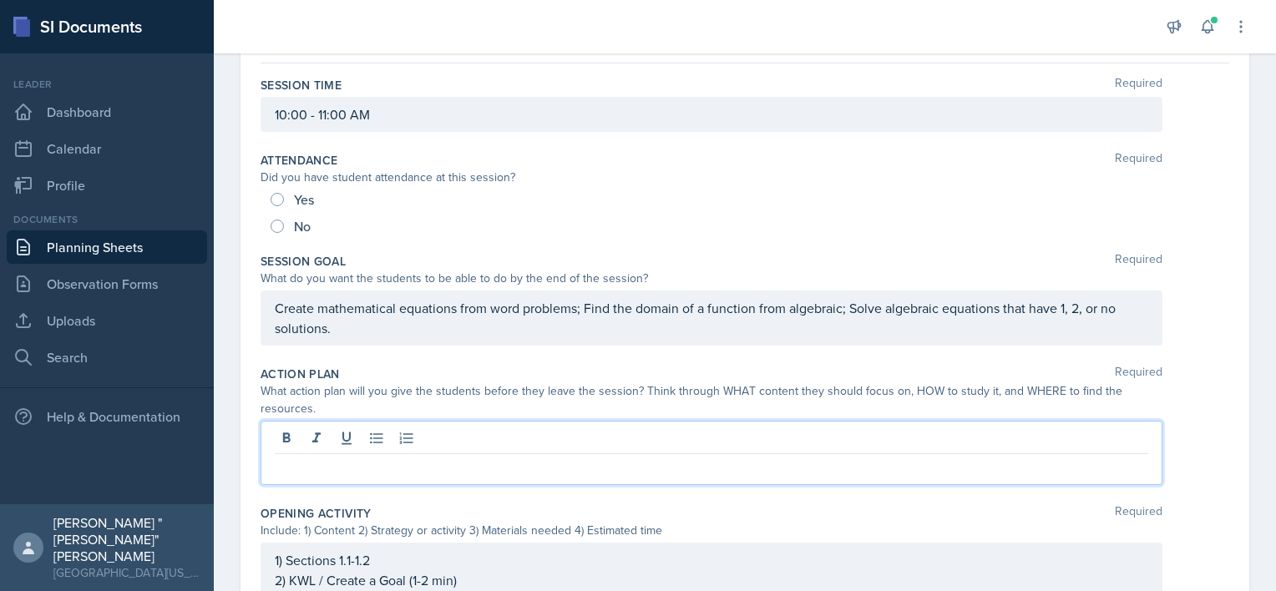
scroll to position [151, 0]
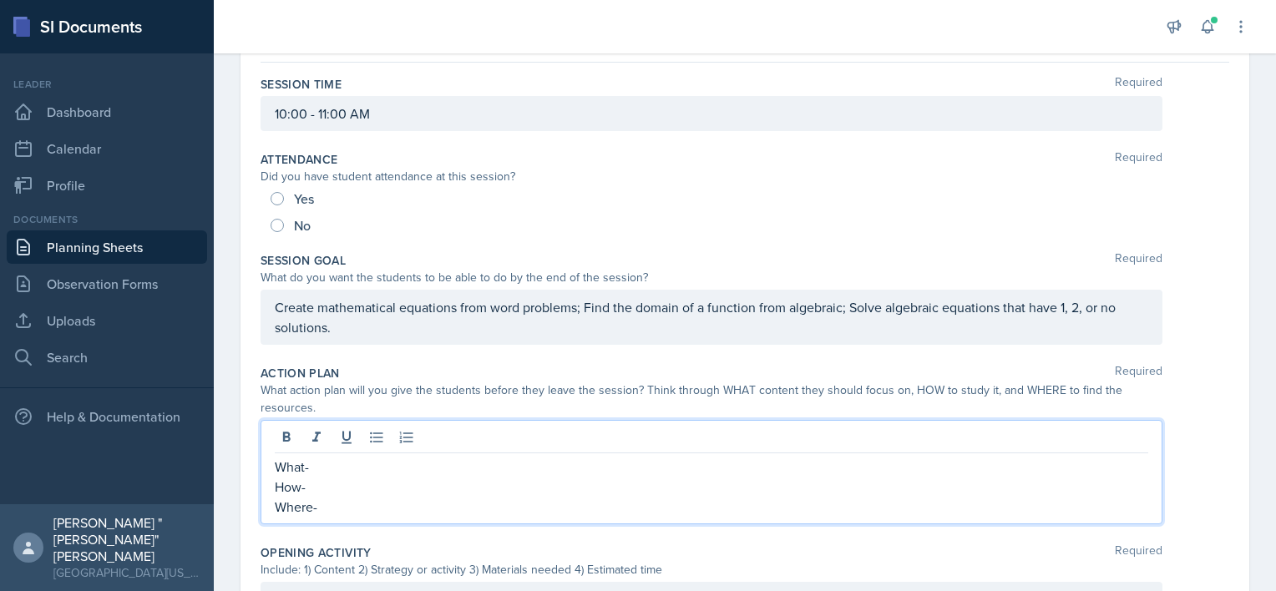
click at [524, 471] on p "What-" at bounding box center [711, 467] width 873 height 20
click at [407, 483] on p "How-" at bounding box center [711, 487] width 873 height 20
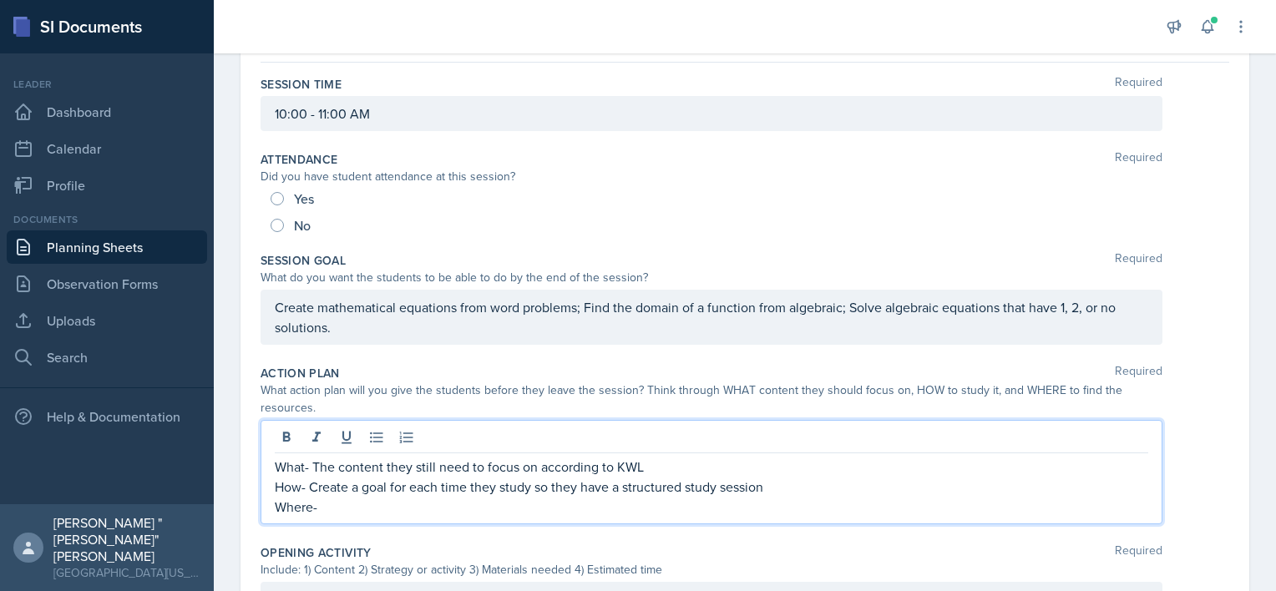
click at [376, 505] on p "Where-" at bounding box center [711, 507] width 873 height 20
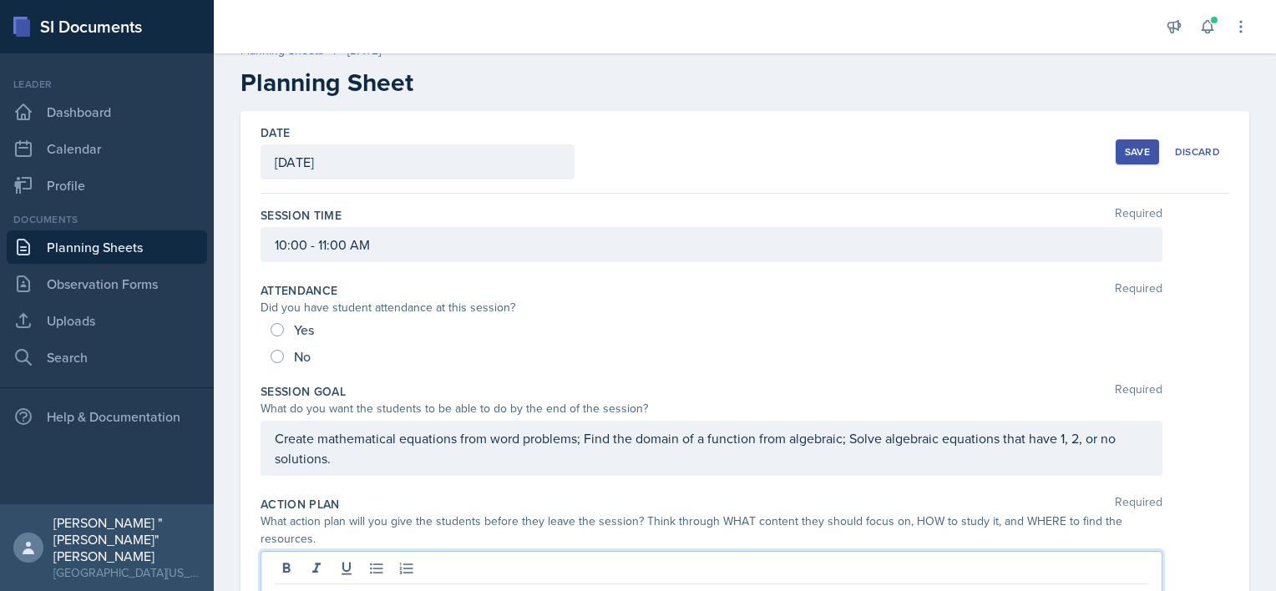
scroll to position [0, 0]
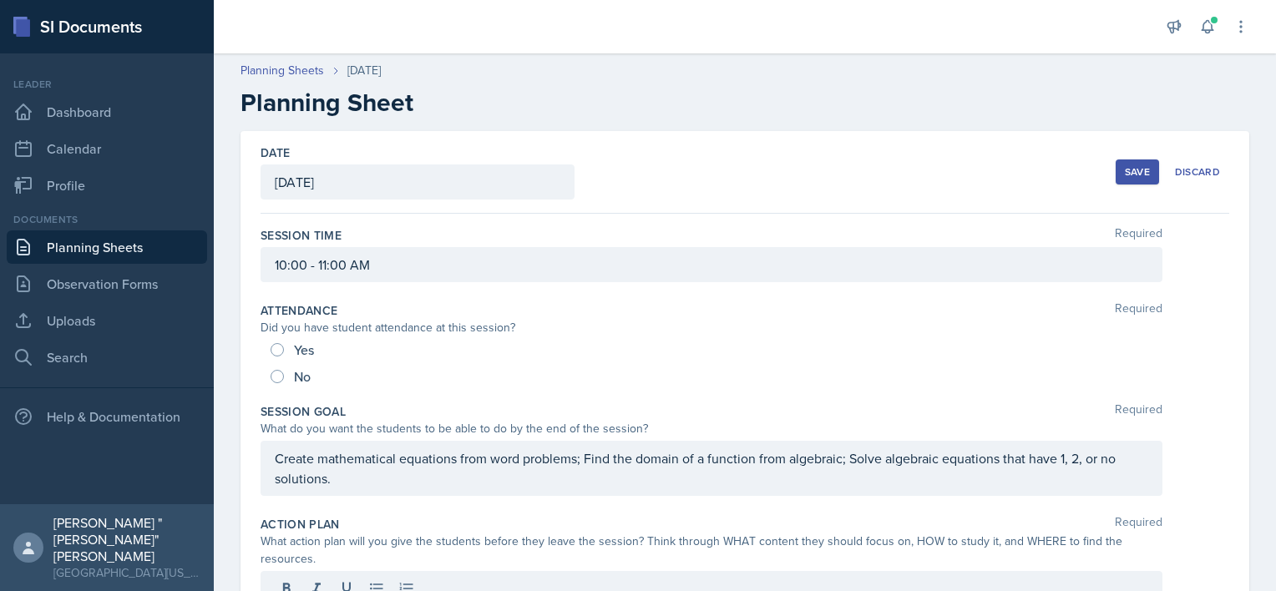
click at [1125, 168] on div "Save" at bounding box center [1137, 171] width 25 height 13
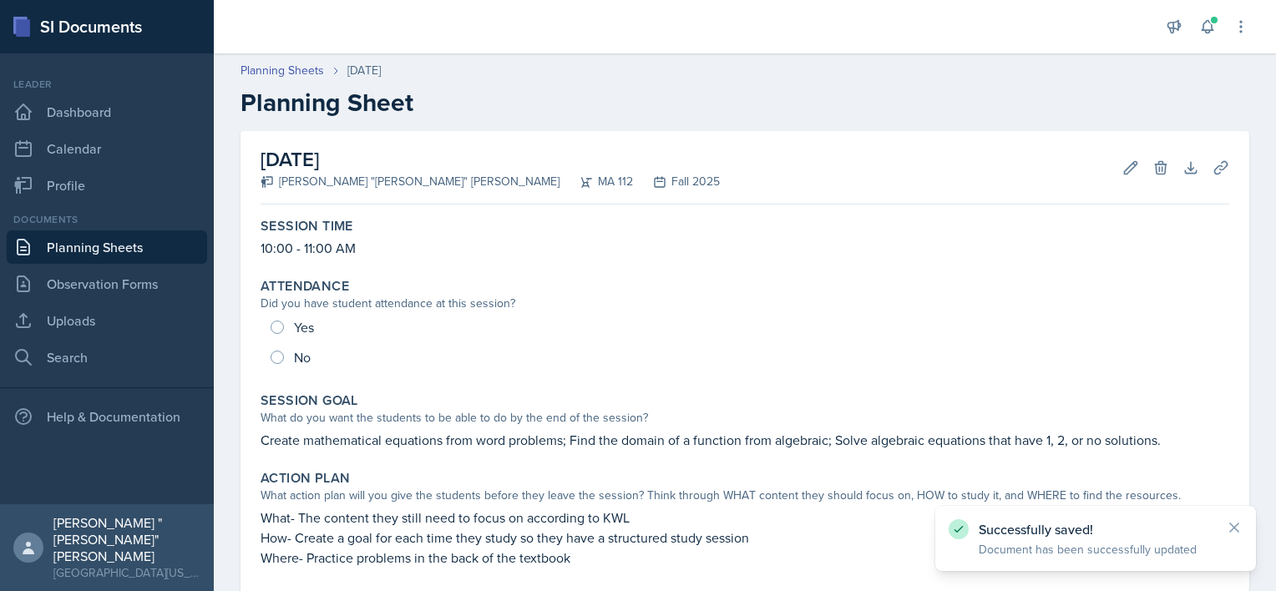
click at [140, 254] on link "Planning Sheets" at bounding box center [107, 246] width 200 height 33
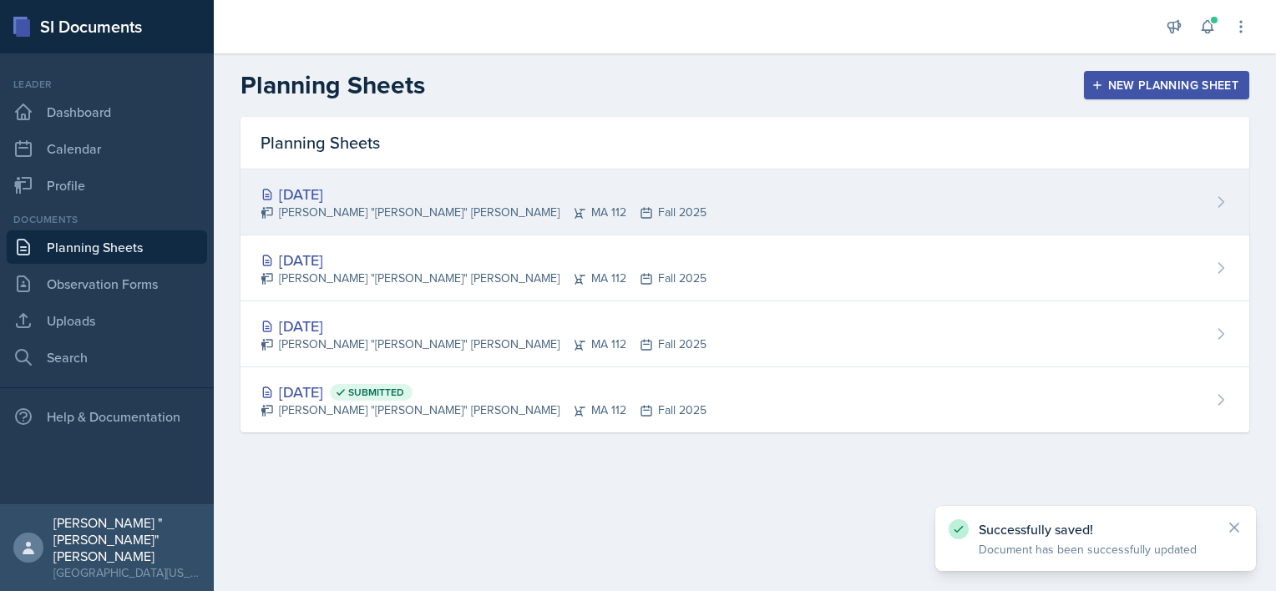
click at [457, 219] on div "[PERSON_NAME] "[PERSON_NAME]" [PERSON_NAME] MA 112 Fall 2025" at bounding box center [483, 213] width 446 height 18
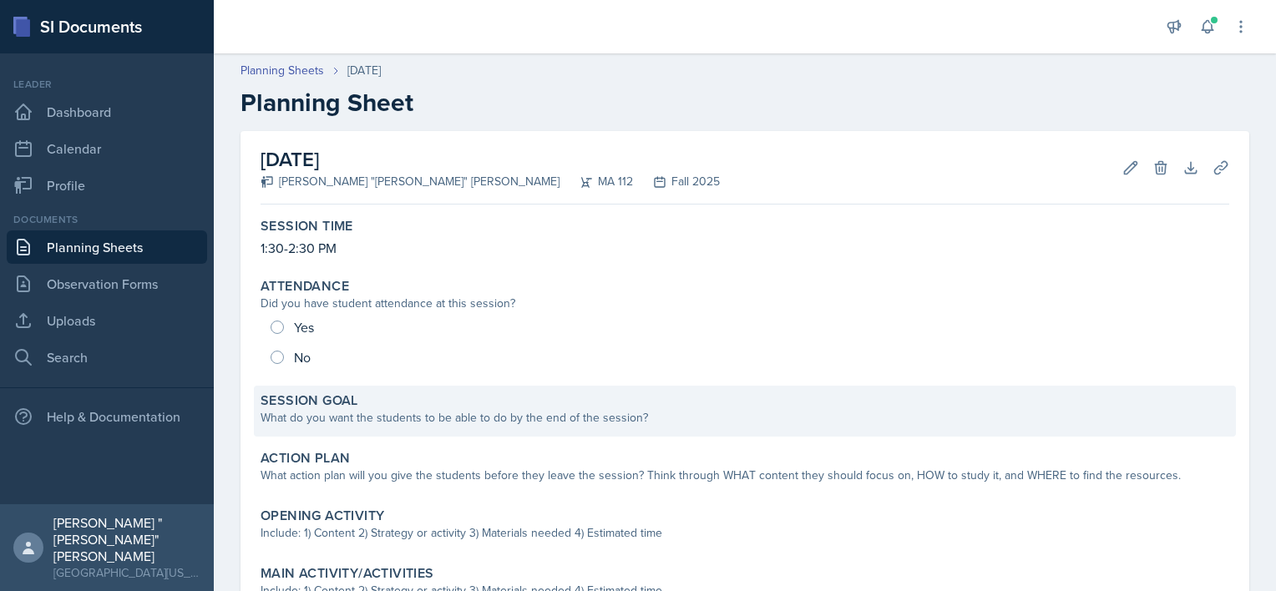
click at [471, 423] on div "What do you want the students to be able to do by the end of the session?" at bounding box center [744, 418] width 968 height 18
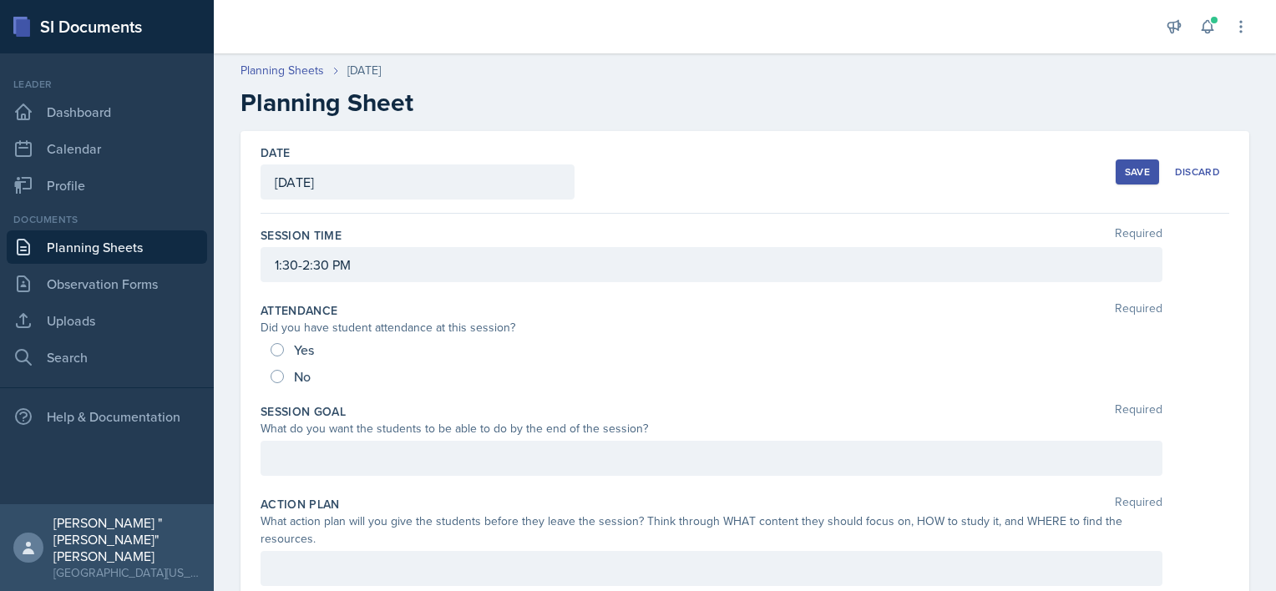
click at [404, 450] on div at bounding box center [711, 458] width 902 height 35
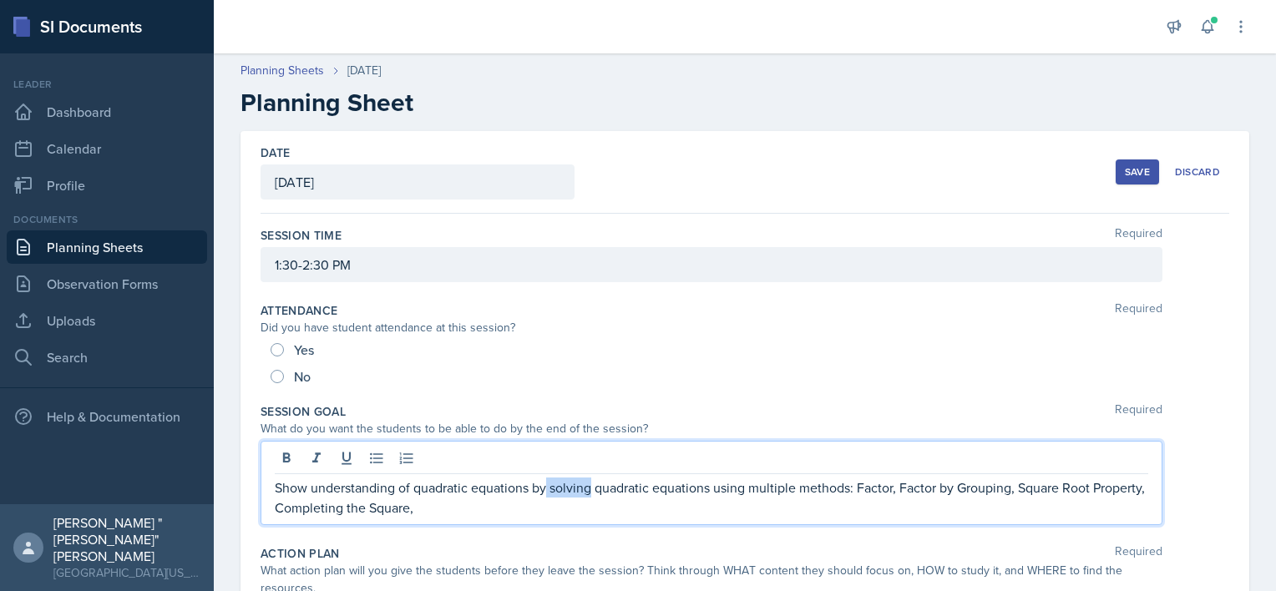
drag, startPoint x: 593, startPoint y: 487, endPoint x: 548, endPoint y: 496, distance: 46.0
click at [548, 496] on p "Show understanding of quadratic equations by solving quadratic equations using …" at bounding box center [711, 498] width 873 height 40
click at [724, 486] on p "Show understanding of quadratic equations by analyzing quadratic equations usin…" at bounding box center [711, 498] width 873 height 40
click at [670, 498] on p "Show understanding of quadratic equations by analyzing quadratic equations and …" at bounding box center [711, 498] width 873 height 40
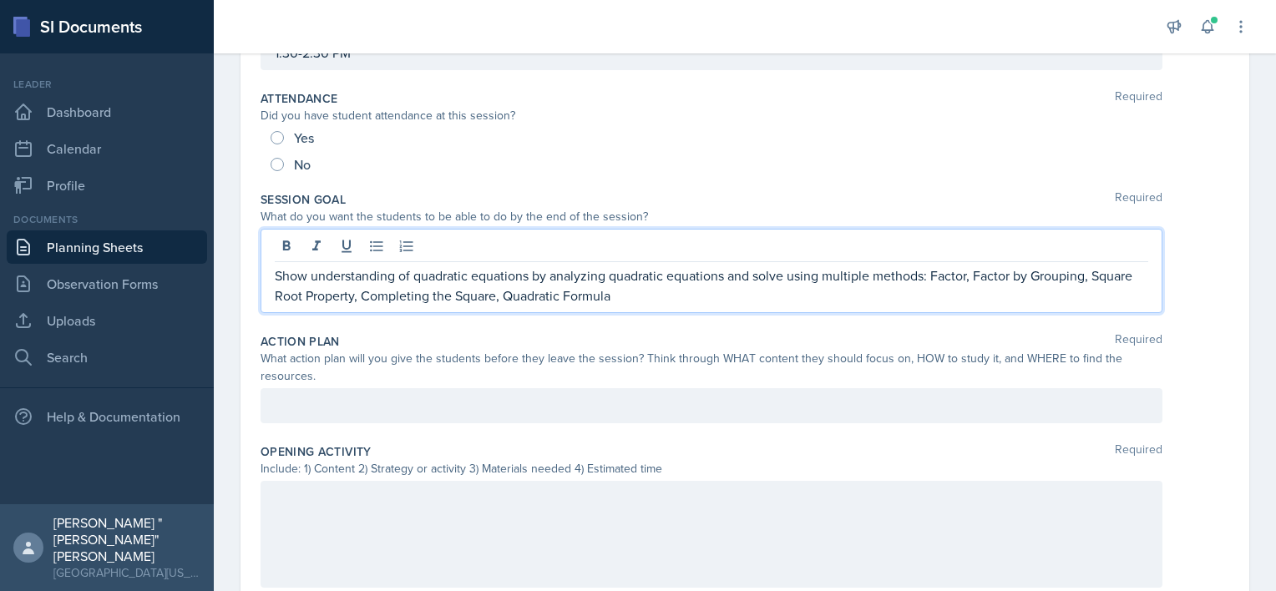
scroll to position [220, 0]
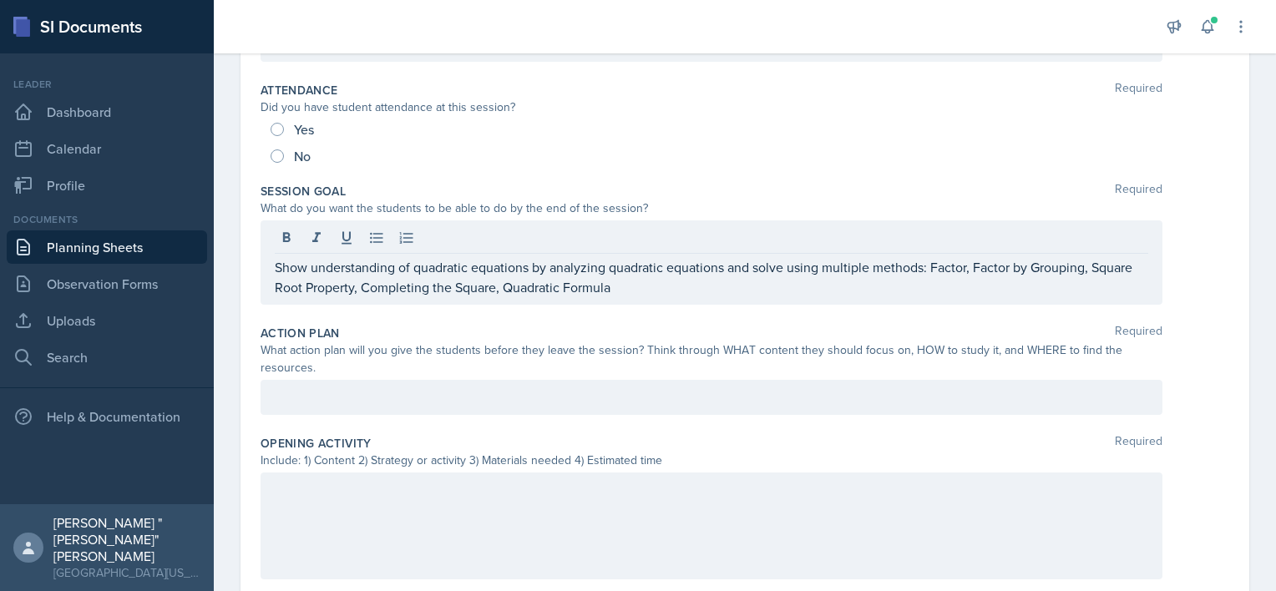
click at [494, 506] on div at bounding box center [711, 526] width 902 height 107
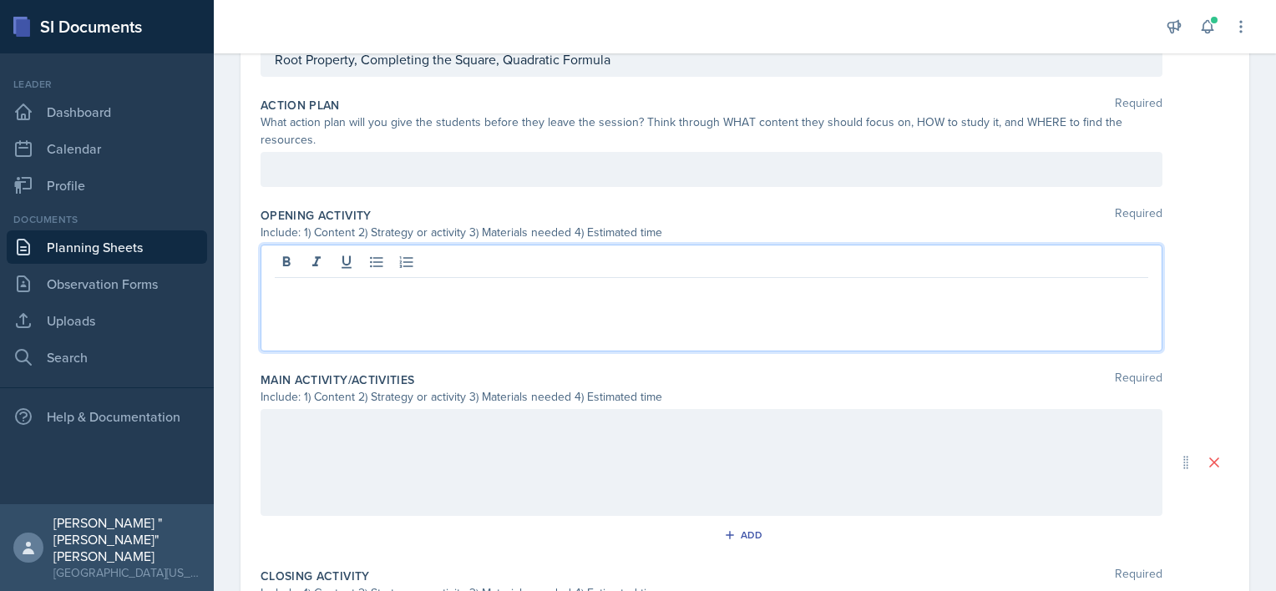
scroll to position [447, 0]
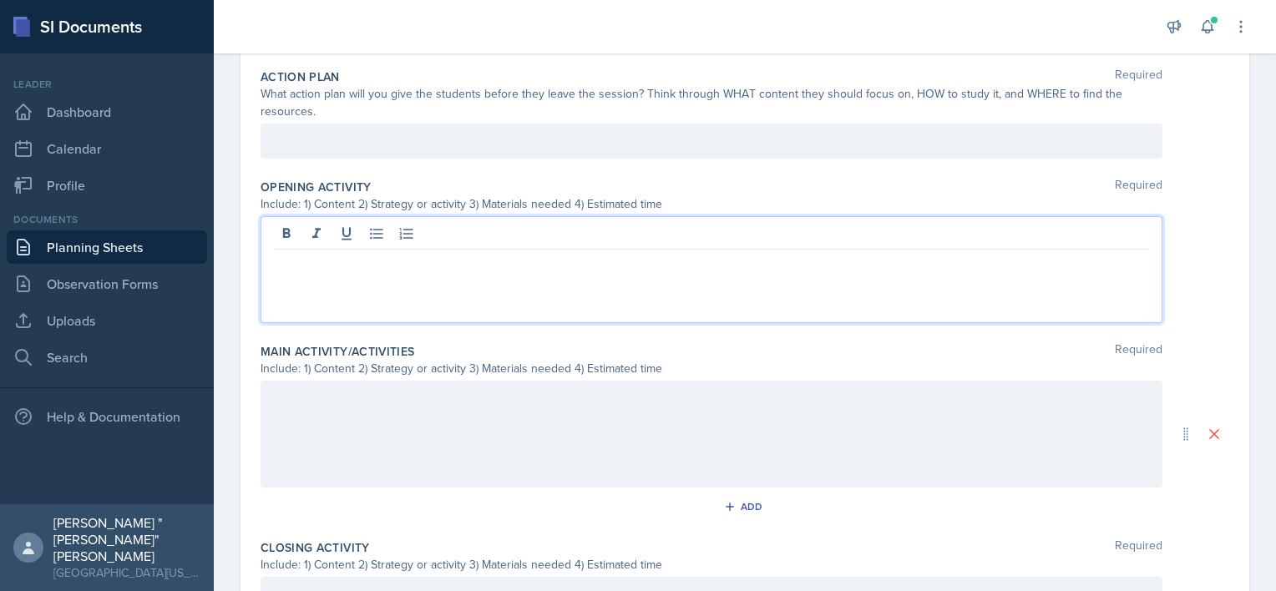
click at [339, 424] on div at bounding box center [711, 434] width 902 height 107
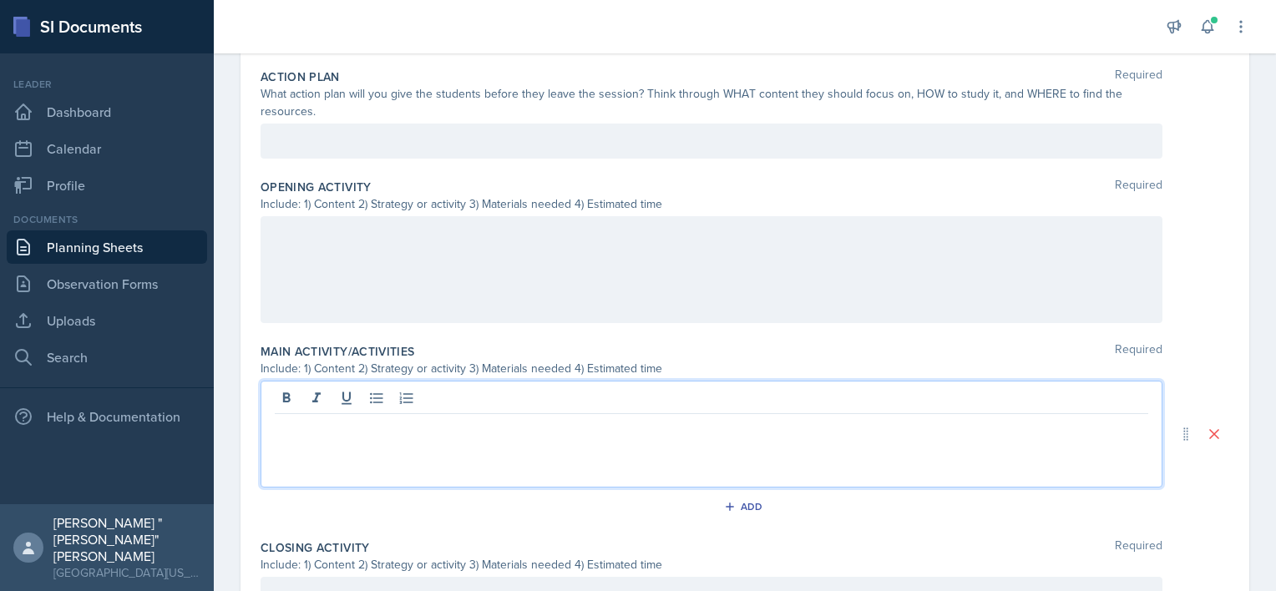
scroll to position [477, 0]
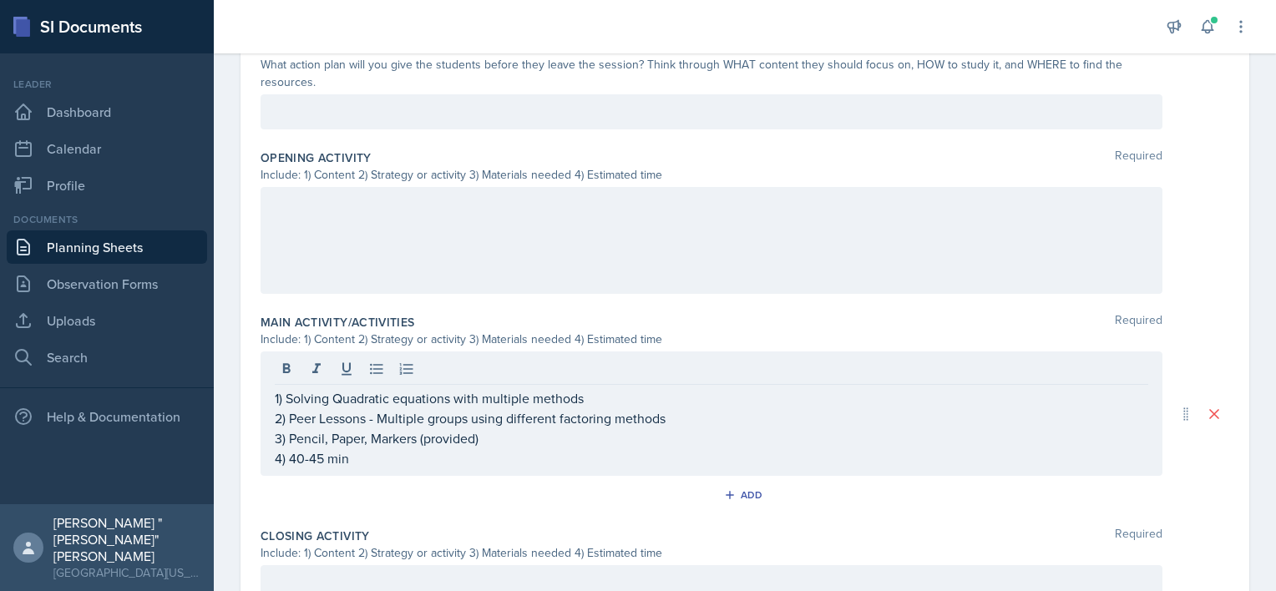
click at [400, 240] on div at bounding box center [711, 240] width 902 height 107
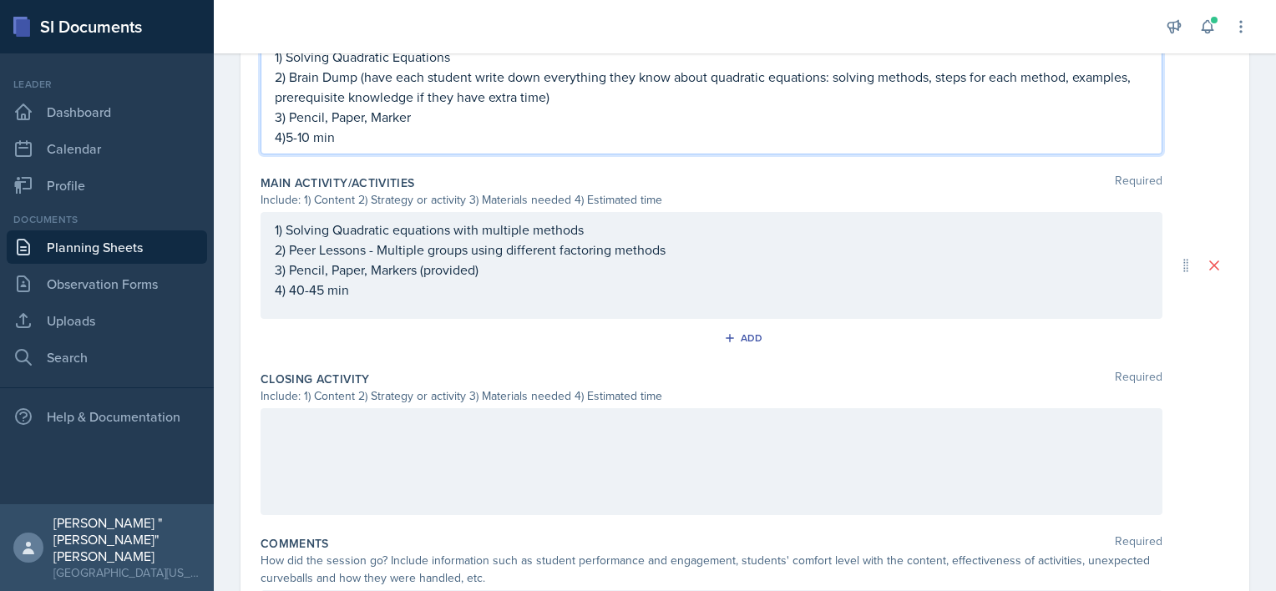
click at [399, 449] on div at bounding box center [711, 461] width 902 height 107
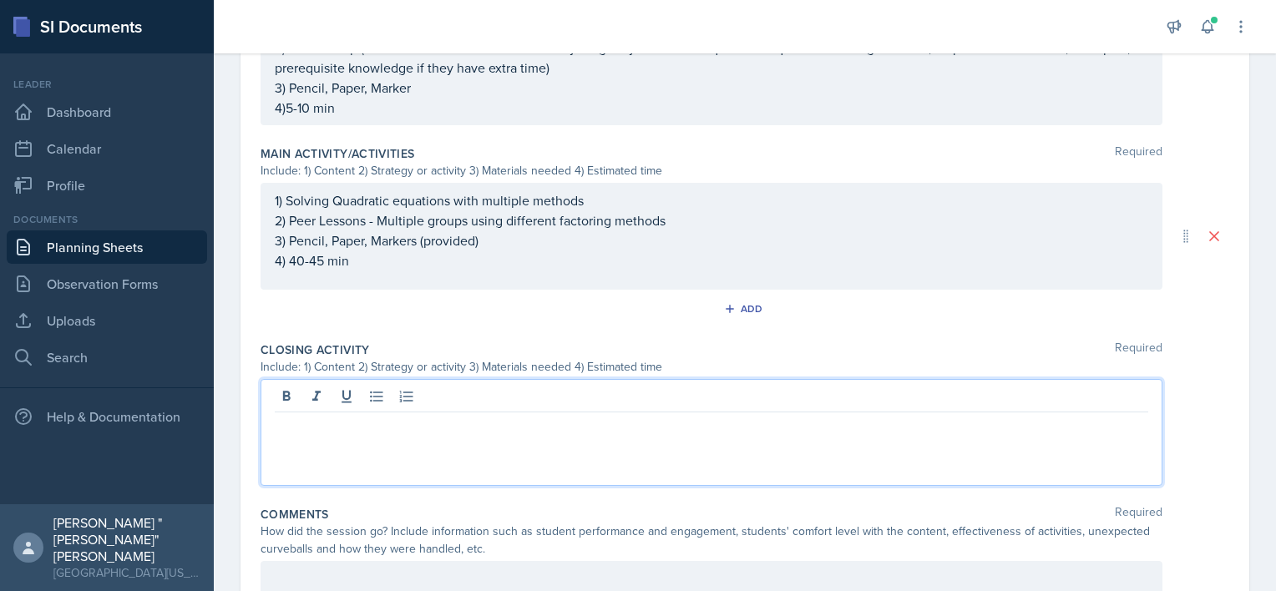
scroll to position [655, 0]
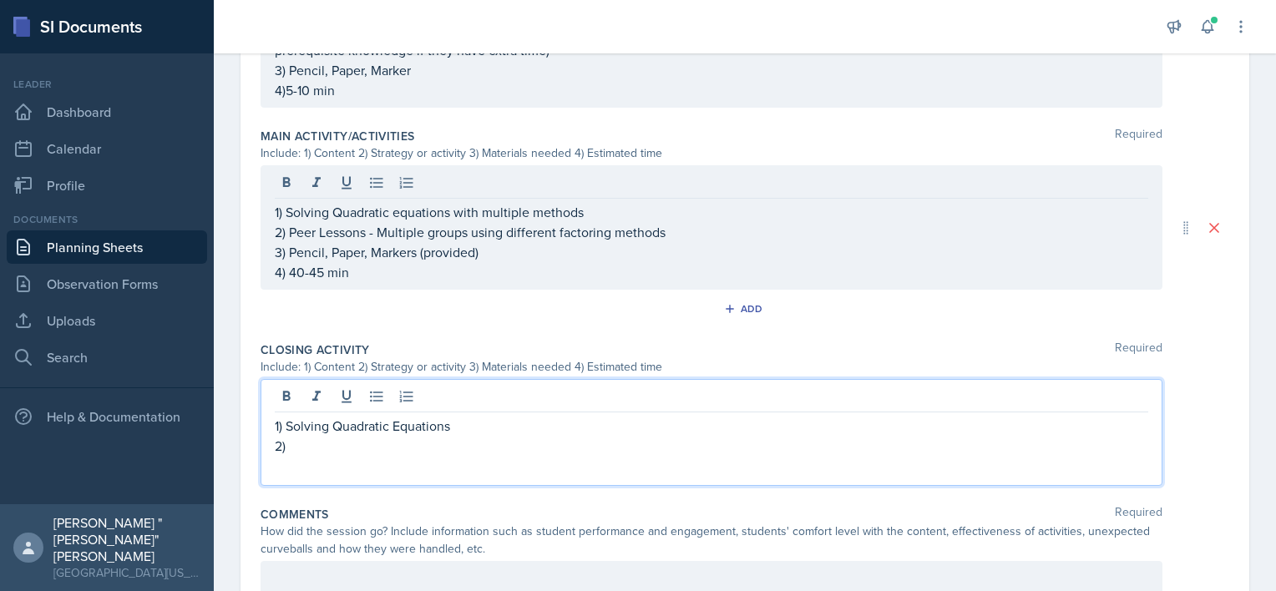
click at [821, 214] on div "1) Solving Quadratic equations with multiple methods 2) Peer Lessons - Multiple…" at bounding box center [711, 242] width 873 height 80
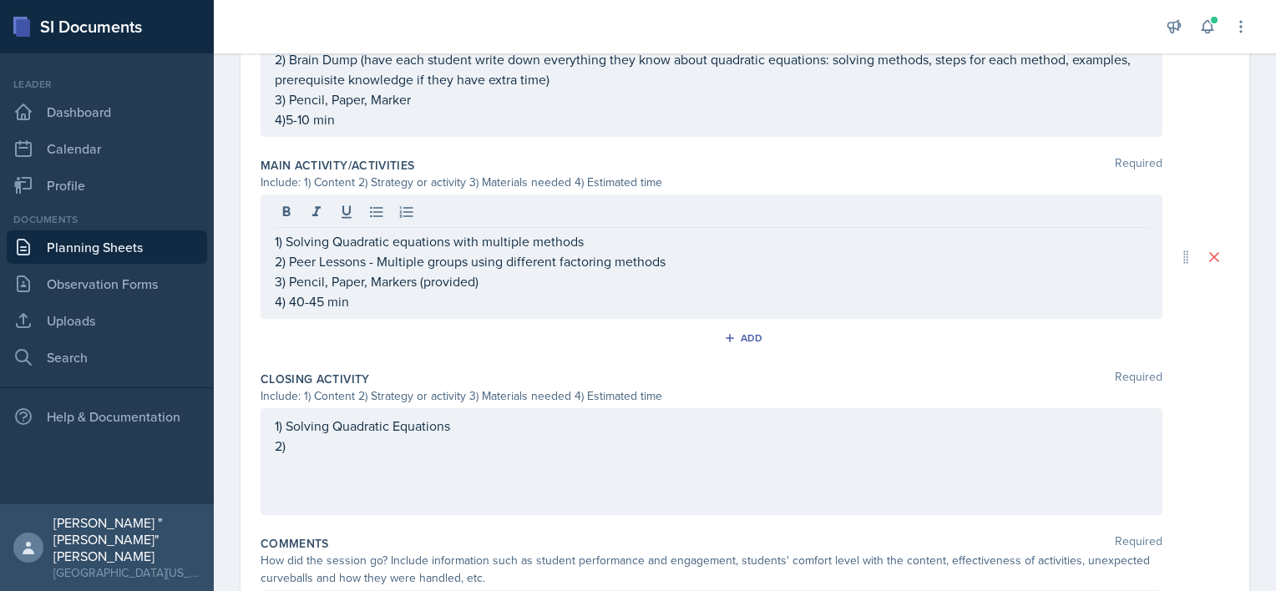
click at [498, 469] on div "1) Solving Quadratic Equations 2)" at bounding box center [711, 461] width 902 height 107
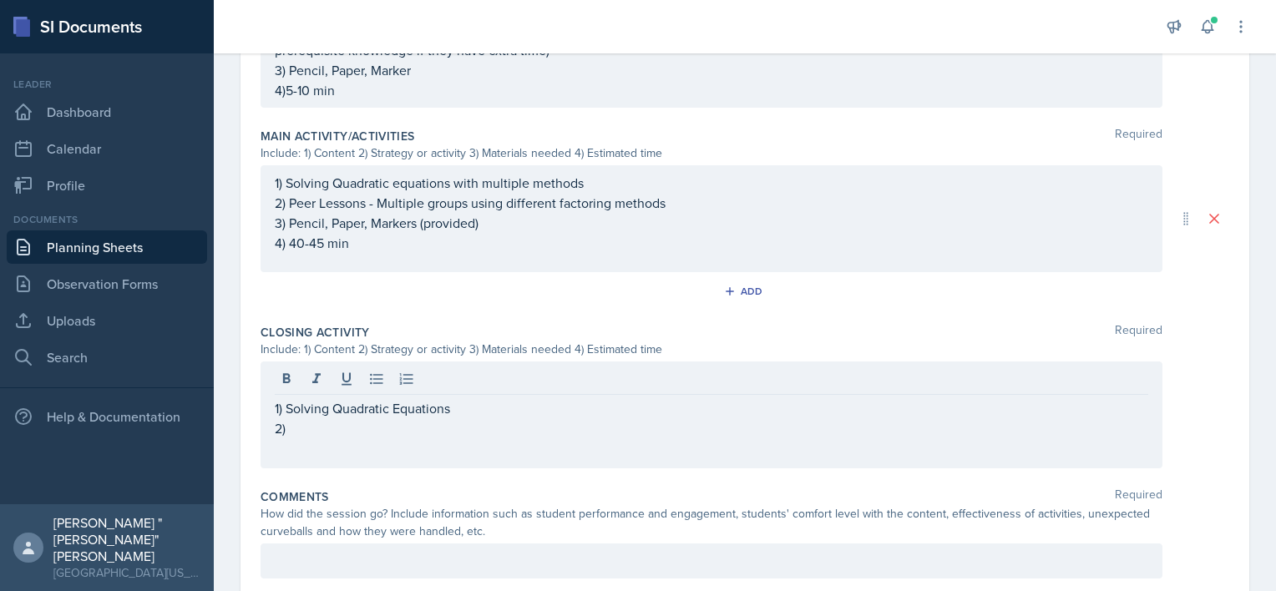
click at [507, 452] on div "1) Solving Quadratic Equations 2)" at bounding box center [711, 414] width 902 height 107
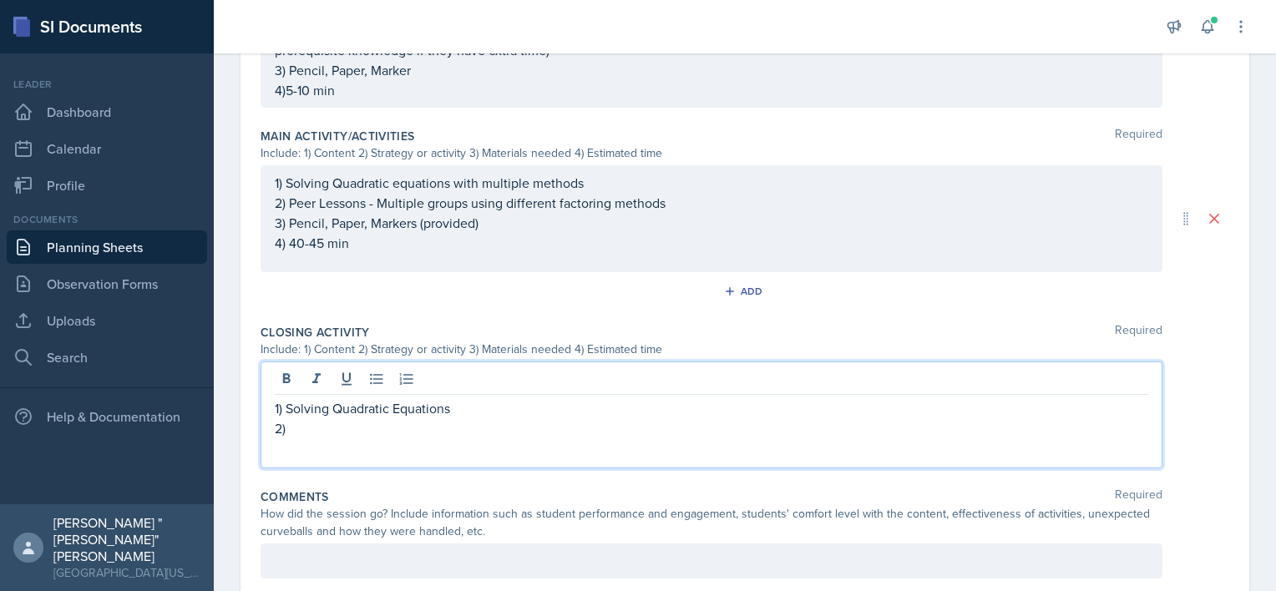
click at [507, 452] on div "1) Solving Quadratic Equations 2)" at bounding box center [711, 414] width 902 height 107
click at [365, 421] on p "2)" at bounding box center [711, 428] width 873 height 20
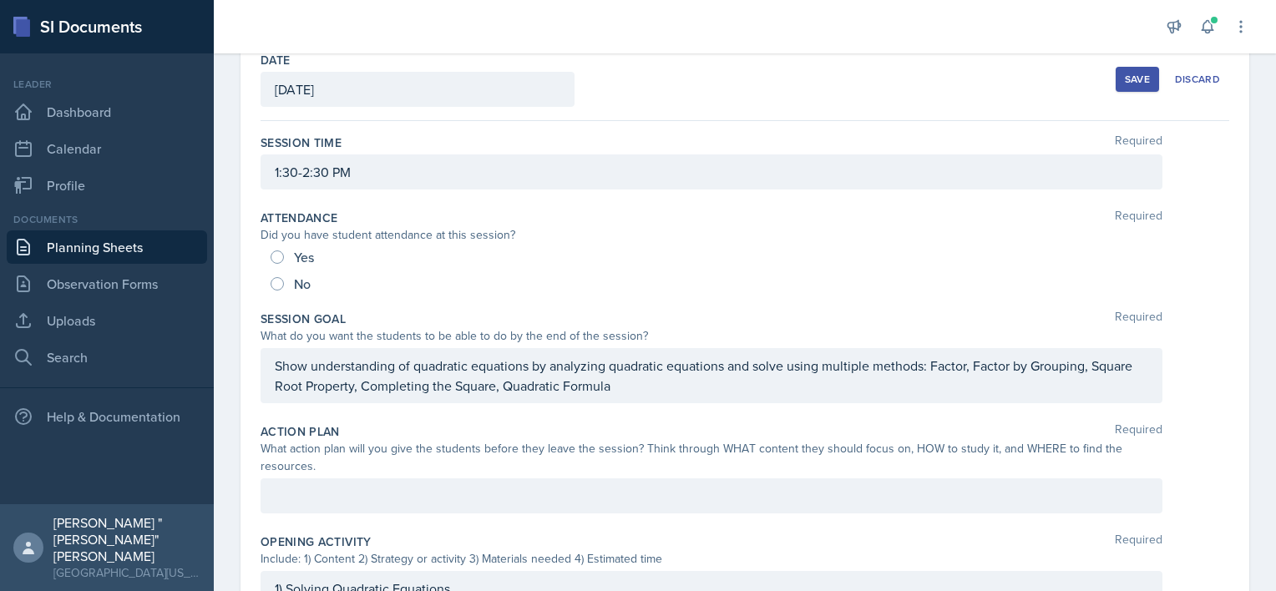
scroll to position [0, 0]
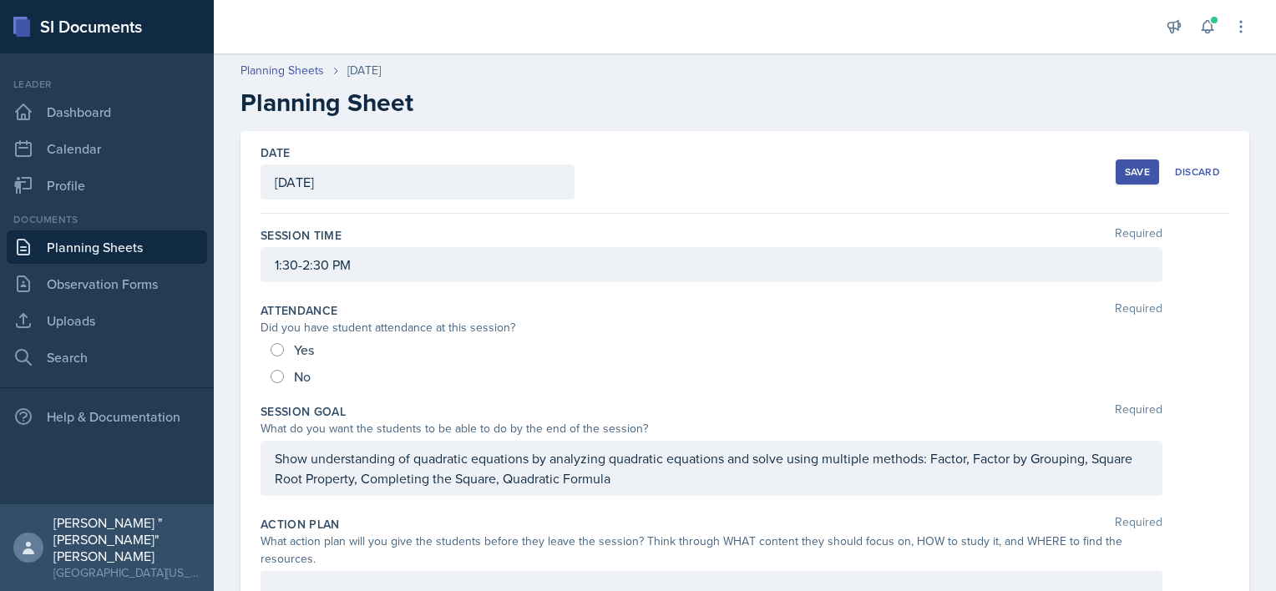
click at [1135, 170] on div "Save" at bounding box center [1137, 171] width 25 height 13
